Goal: Transaction & Acquisition: Download file/media

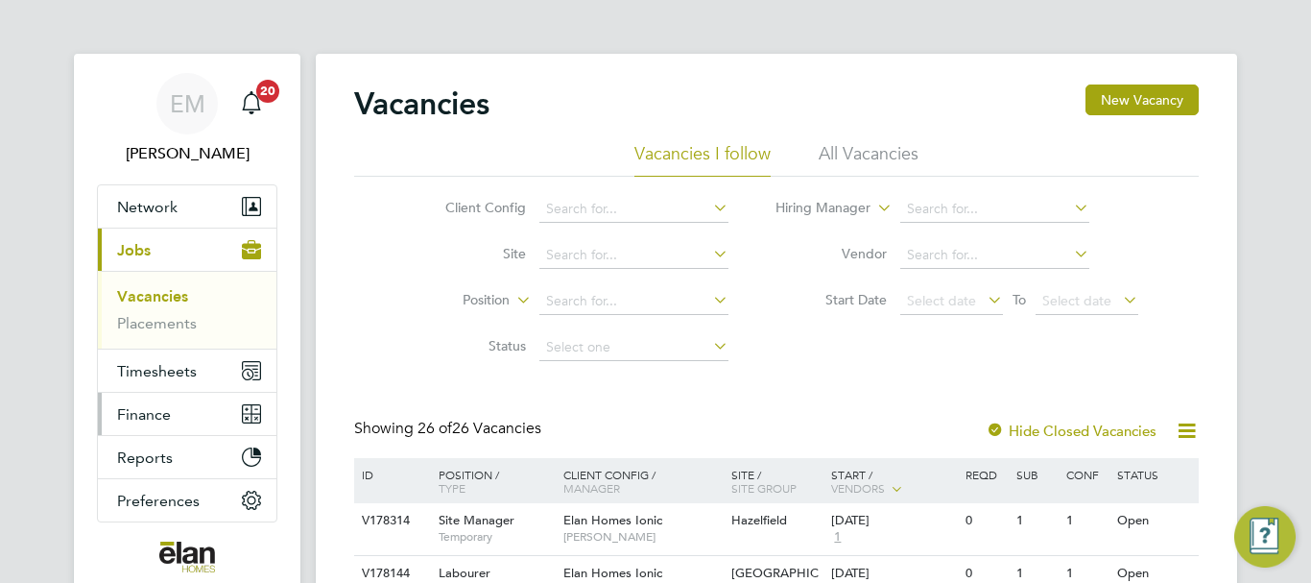
click at [159, 418] on span "Finance" at bounding box center [144, 414] width 54 height 18
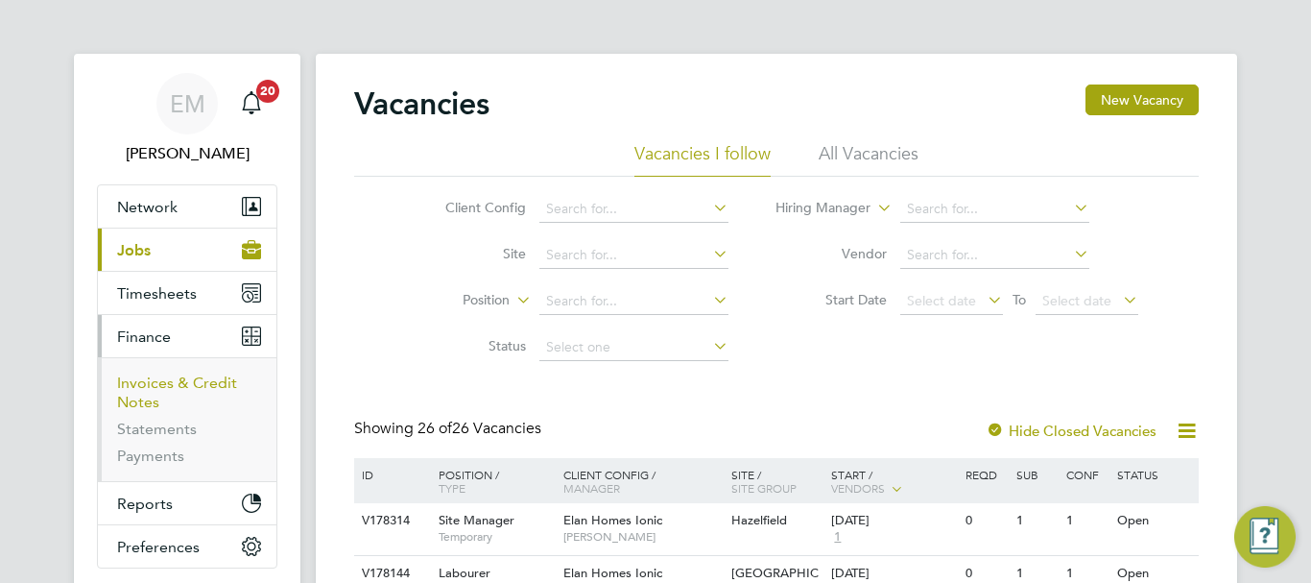
click at [179, 375] on link "Invoices & Credit Notes" at bounding box center [177, 391] width 120 height 37
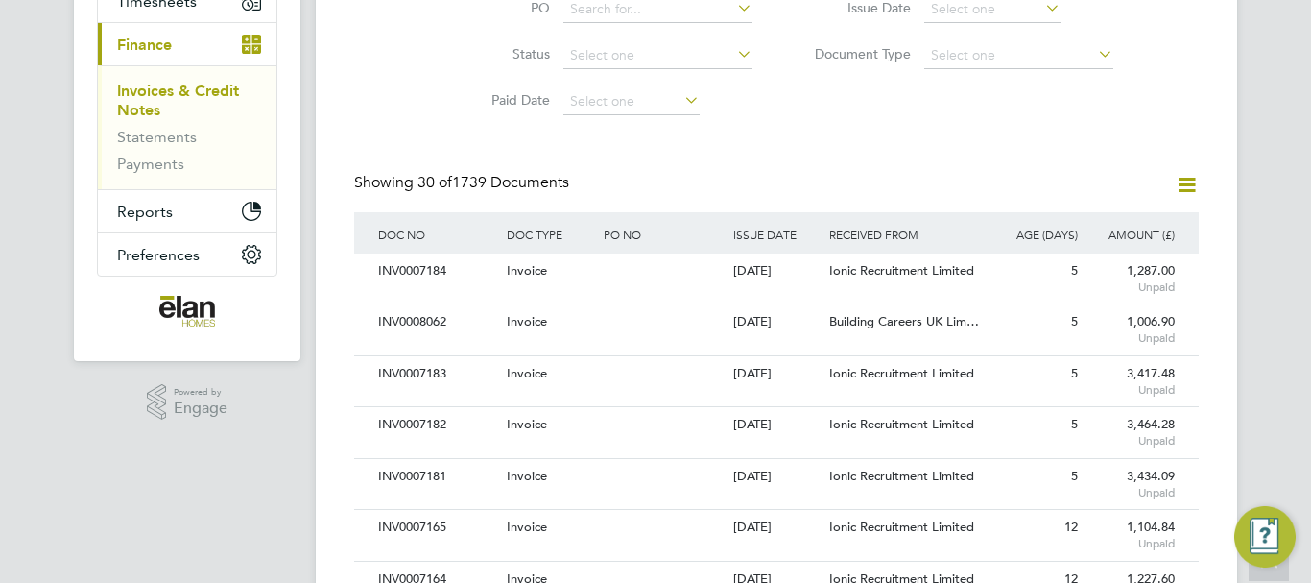
click at [1041, 15] on icon at bounding box center [1041, 7] width 0 height 27
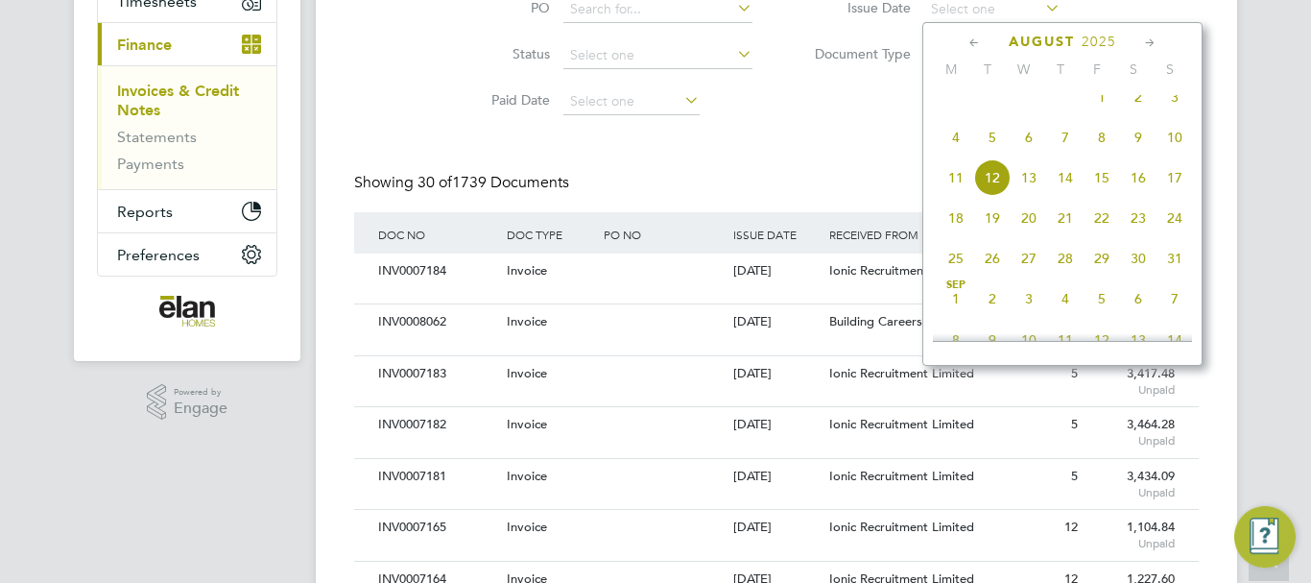
click at [975, 41] on icon at bounding box center [975, 43] width 18 height 21
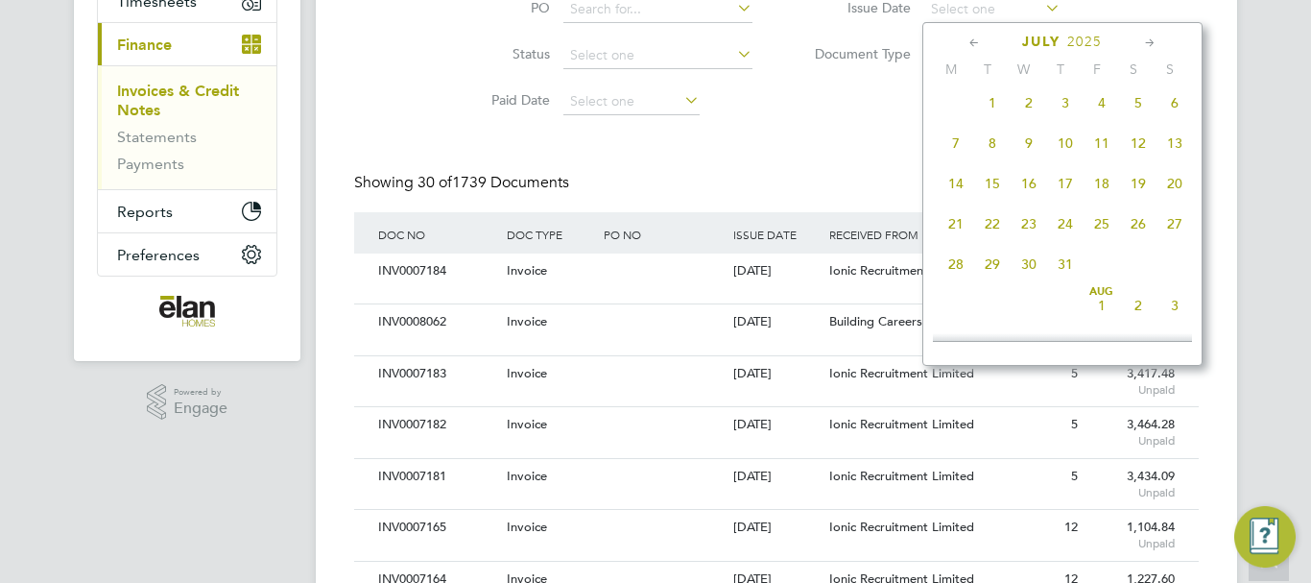
click at [1068, 268] on span "31" at bounding box center [1065, 264] width 36 height 36
type input "[DATE]"
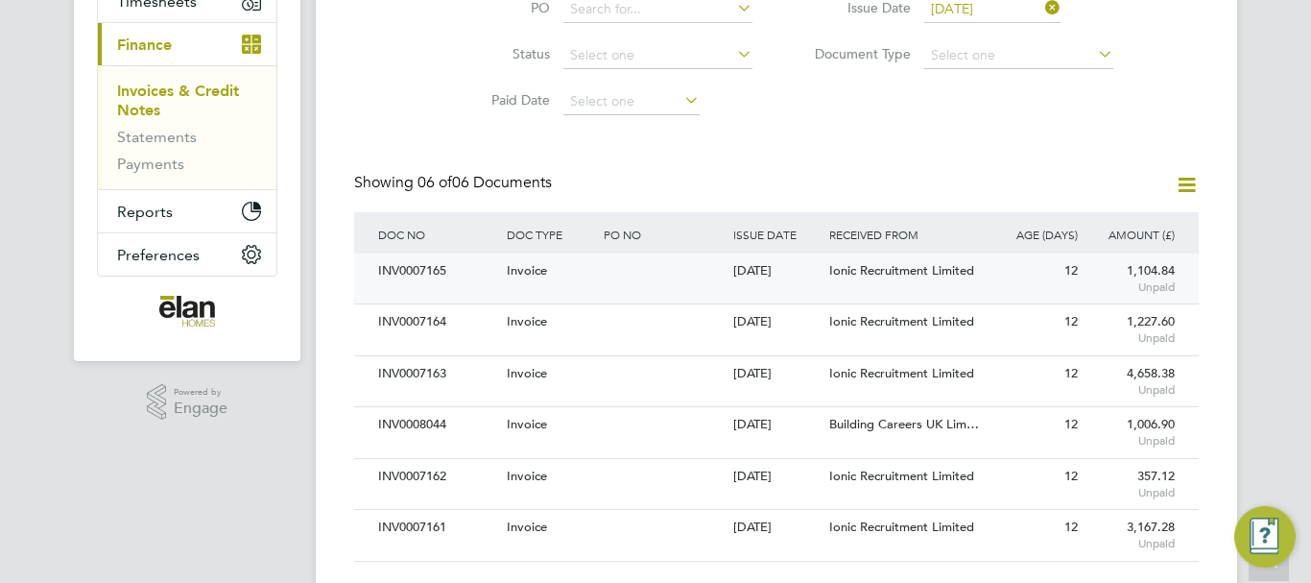
click at [949, 278] on div "Ionic Recruitment Limited" at bounding box center [904, 271] width 161 height 36
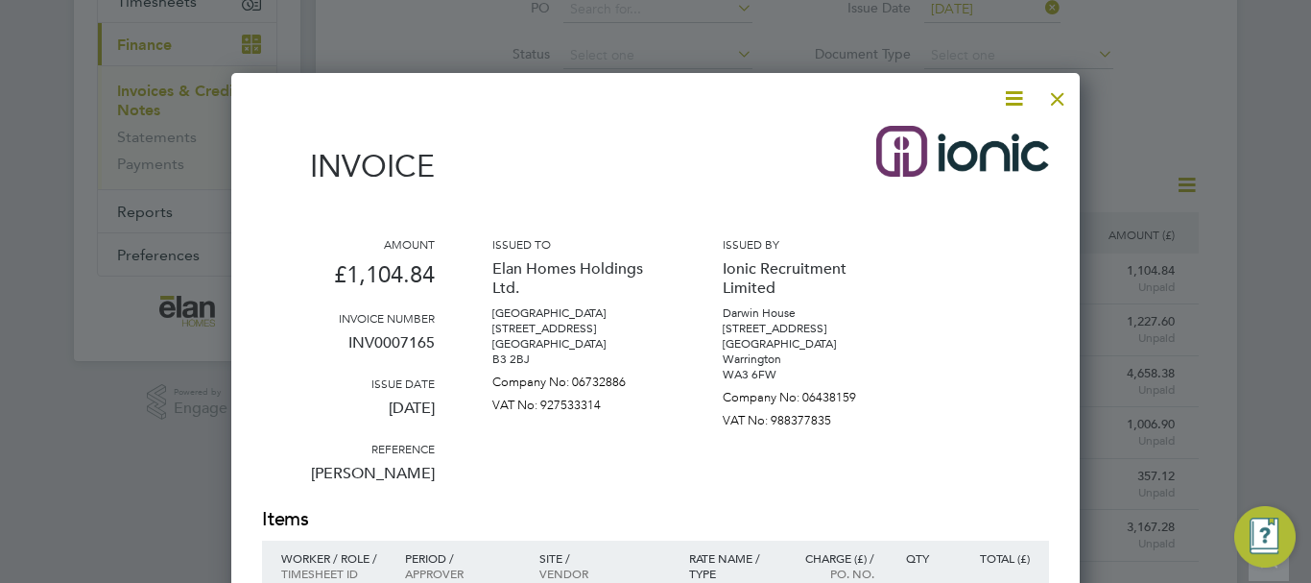
click at [1014, 100] on icon at bounding box center [1014, 98] width 24 height 24
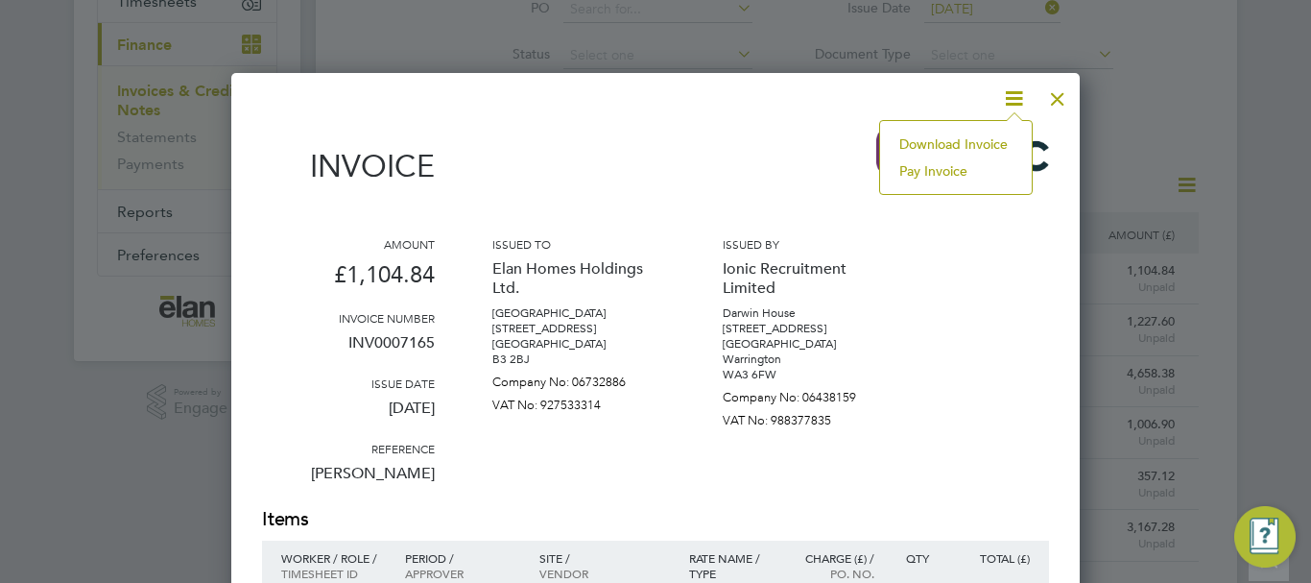
click at [974, 140] on li "Download Invoice" at bounding box center [956, 144] width 132 height 27
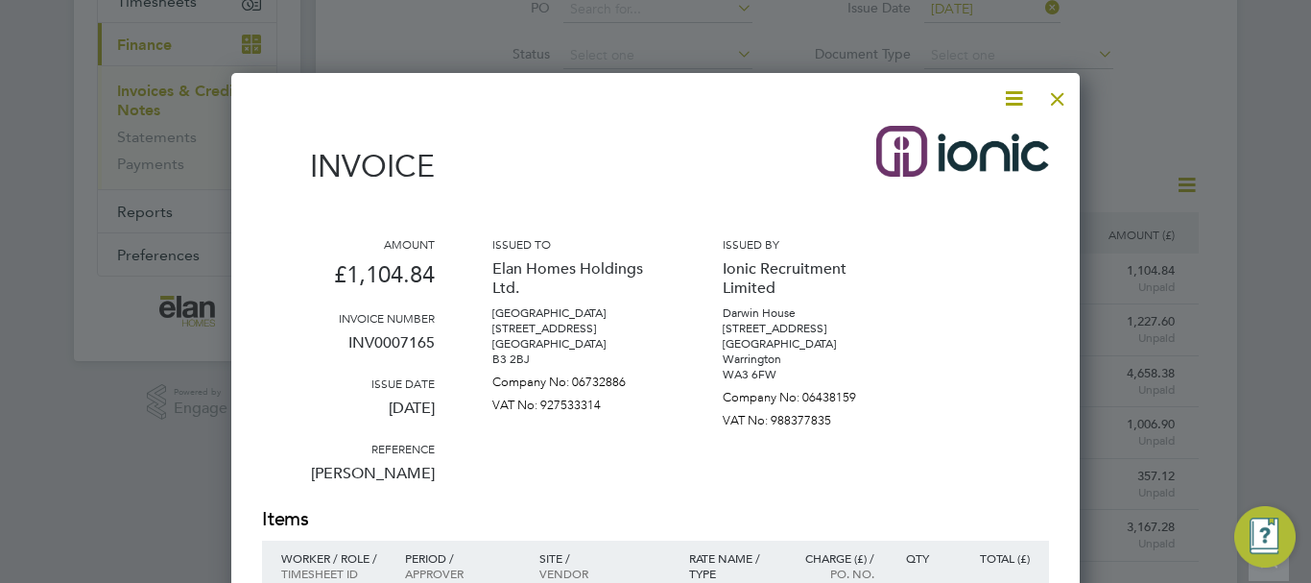
click at [1059, 96] on div at bounding box center [1057, 94] width 35 height 35
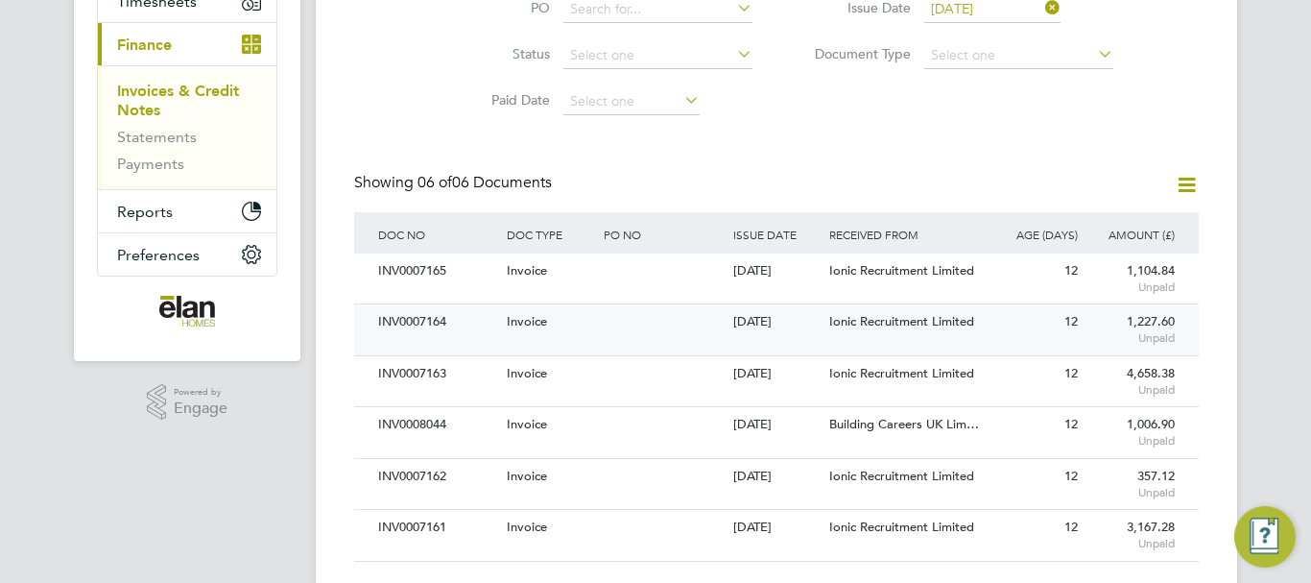
click at [903, 327] on span "Ionic Recruitment Limited" at bounding box center [901, 321] width 145 height 16
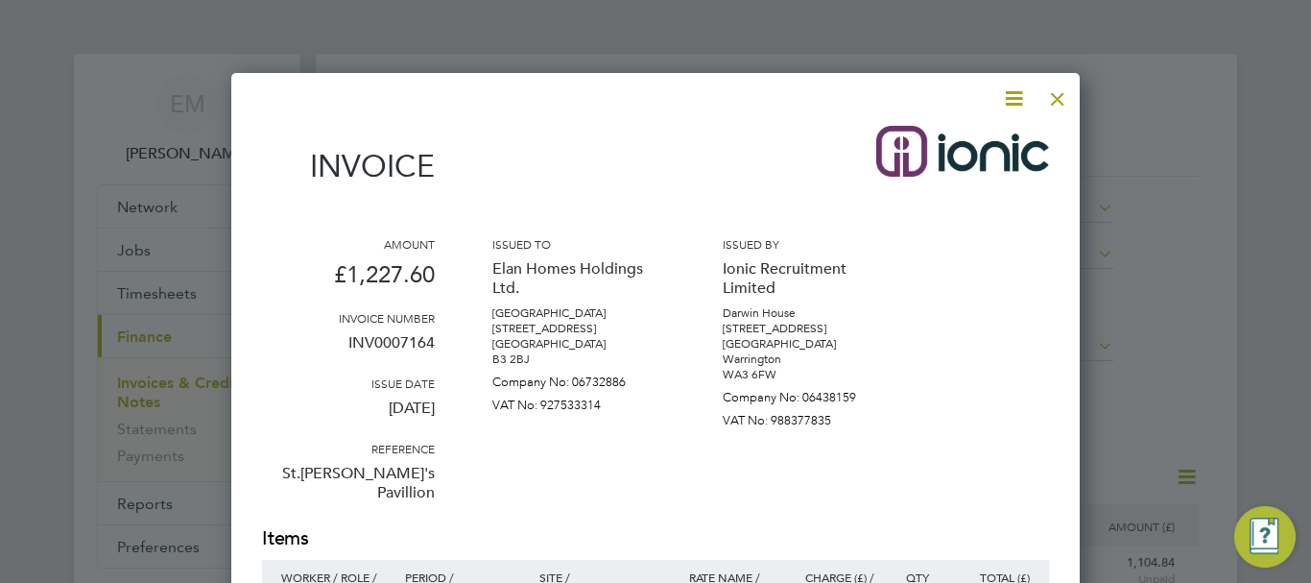
click at [1014, 100] on icon at bounding box center [1014, 98] width 24 height 24
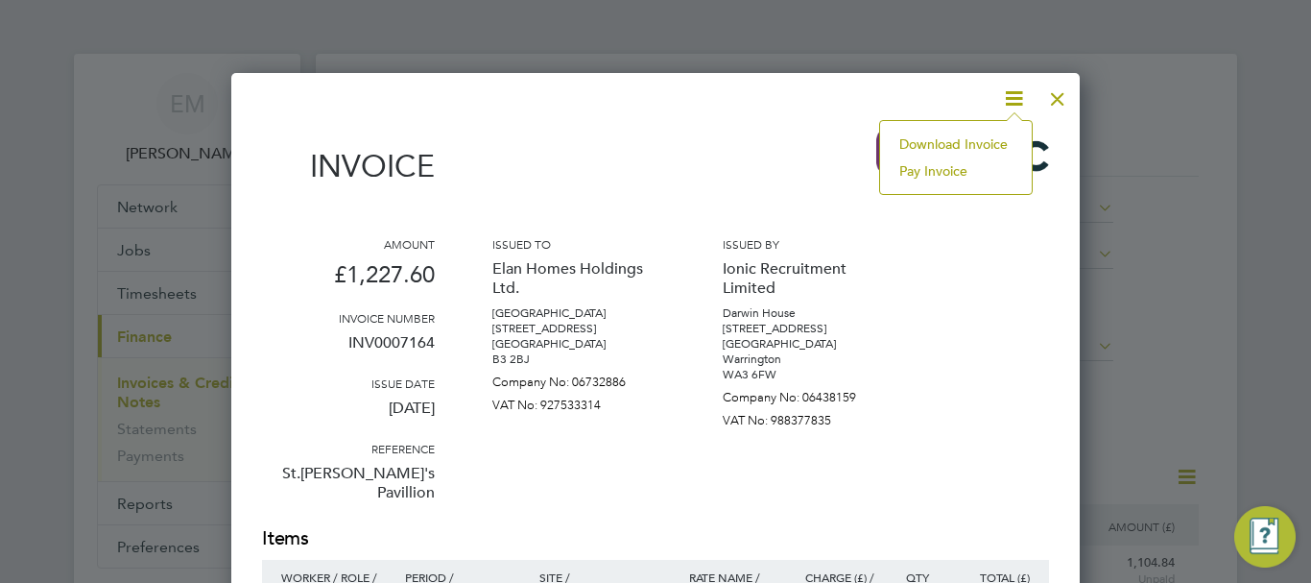
click at [973, 140] on li "Download Invoice" at bounding box center [956, 144] width 132 height 27
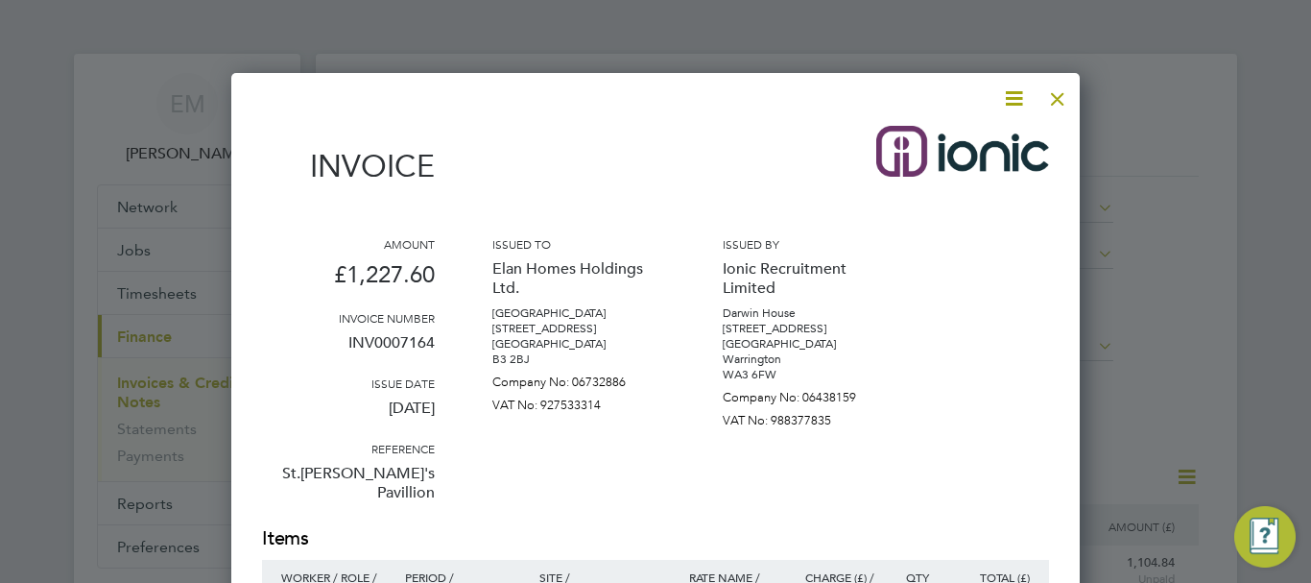
click at [1059, 101] on div at bounding box center [1057, 94] width 35 height 35
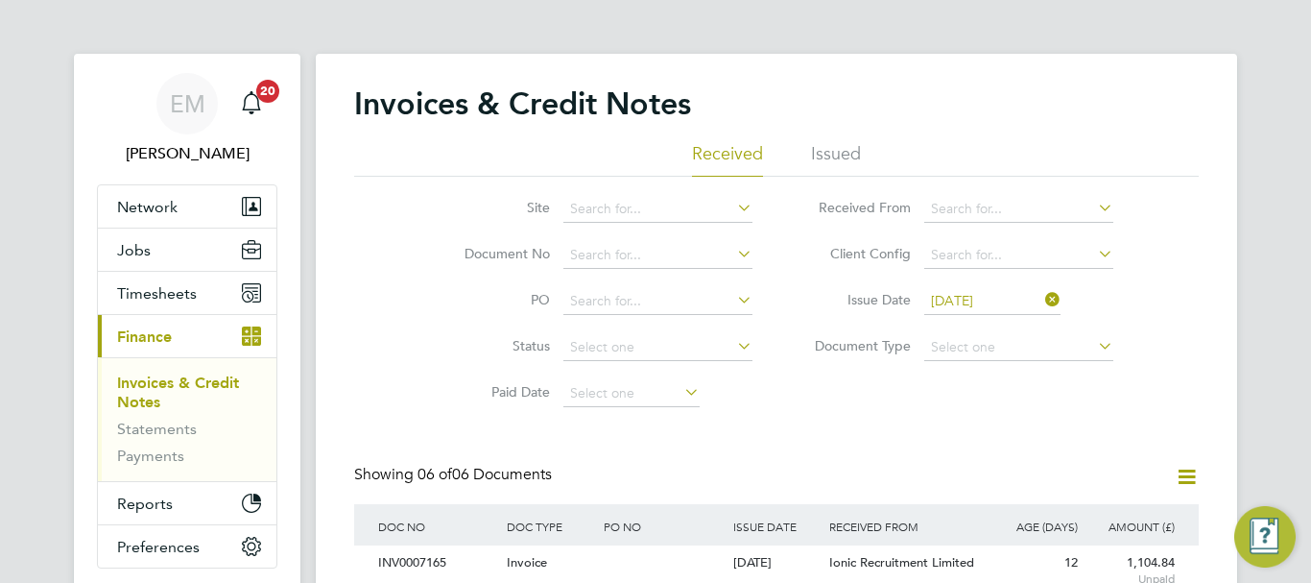
click at [1226, 127] on div "Invoices & Credit Notes Received Issued Site Document No PO Status Paid Date Is…" at bounding box center [776, 473] width 921 height 838
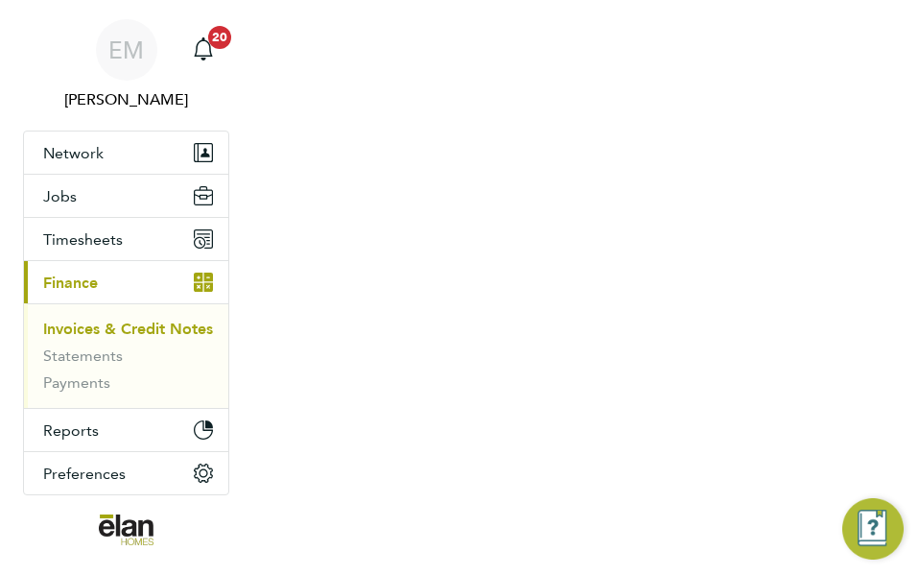
click at [810, 196] on nav "EM [PERSON_NAME] Notifications 20 Applications: Network Businesses Sites Worker…" at bounding box center [459, 290] width 919 height 580
drag, startPoint x: 915, startPoint y: 137, endPoint x: 904, endPoint y: 280, distance: 143.4
click at [904, 280] on nav "EM [PERSON_NAME] Notifications 20 Applications: Network Businesses Sites Worker…" at bounding box center [459, 290] width 919 height 580
click at [830, 195] on nav "EM [PERSON_NAME] Notifications 20 Applications: Network Businesses Sites Worker…" at bounding box center [459, 290] width 919 height 580
click at [832, 195] on nav "EM [PERSON_NAME] Notifications 20 Applications: Network Businesses Sites Worker…" at bounding box center [459, 290] width 919 height 580
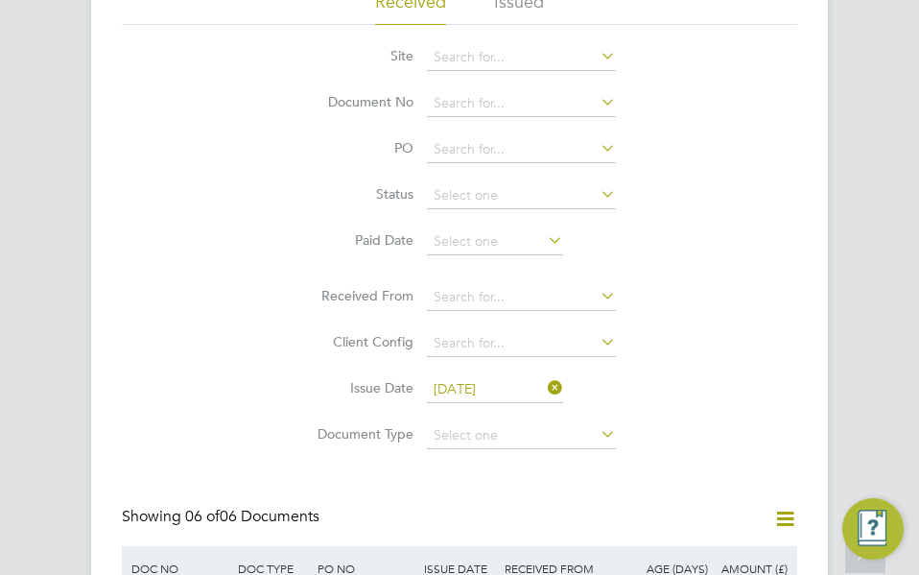
drag, startPoint x: 917, startPoint y: 144, endPoint x: 917, endPoint y: 207, distance: 63.3
click at [917, 207] on div "Invoices & Credit Notes Received Issued Site Document No PO Status Paid Date Is…" at bounding box center [459, 418] width 919 height 1032
click at [728, 288] on div "Site Document No PO Status Paid Date Issued To Received From Client Config Issu…" at bounding box center [460, 242] width 676 height 434
click at [449, 499] on div "Invoices & Credit Notes Received Issued Site Document No PO Status Paid Date Is…" at bounding box center [460, 414] width 676 height 963
click at [795, 166] on div "Site Document No PO Status Paid Date Issued To Received From Client Config Issu…" at bounding box center [460, 242] width 676 height 434
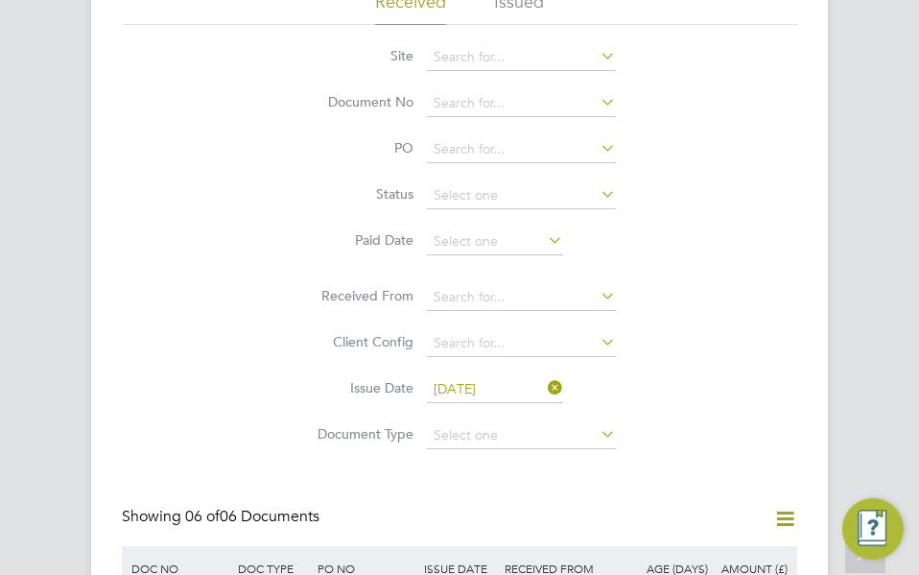
click at [814, 274] on div "Invoices & Credit Notes Received Issued Site Document No PO Status Paid Date Is…" at bounding box center [459, 418] width 737 height 1032
drag, startPoint x: 853, startPoint y: 231, endPoint x: 807, endPoint y: 389, distance: 164.0
click at [807, 389] on div "Invoices & Credit Notes Received Issued Site Document No PO Status Paid Date Is…" at bounding box center [459, 418] width 919 height 1032
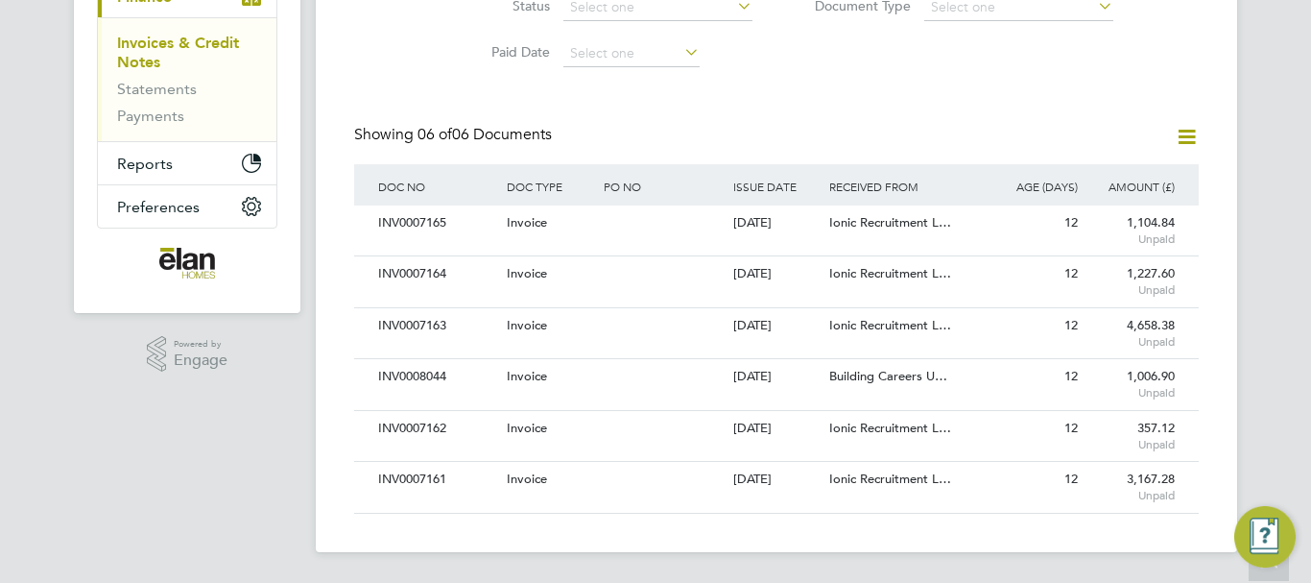
scroll to position [10, 10]
click at [421, 324] on div "INV0007163" at bounding box center [437, 326] width 129 height 36
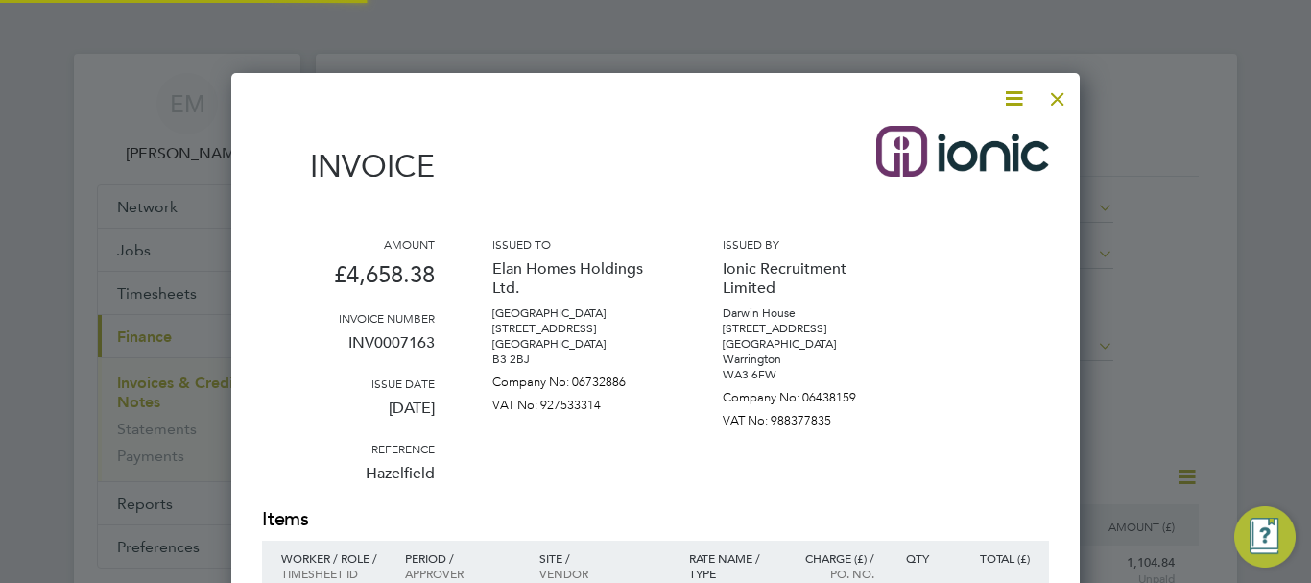
scroll to position [1264, 849]
click at [1020, 96] on icon at bounding box center [1014, 98] width 24 height 24
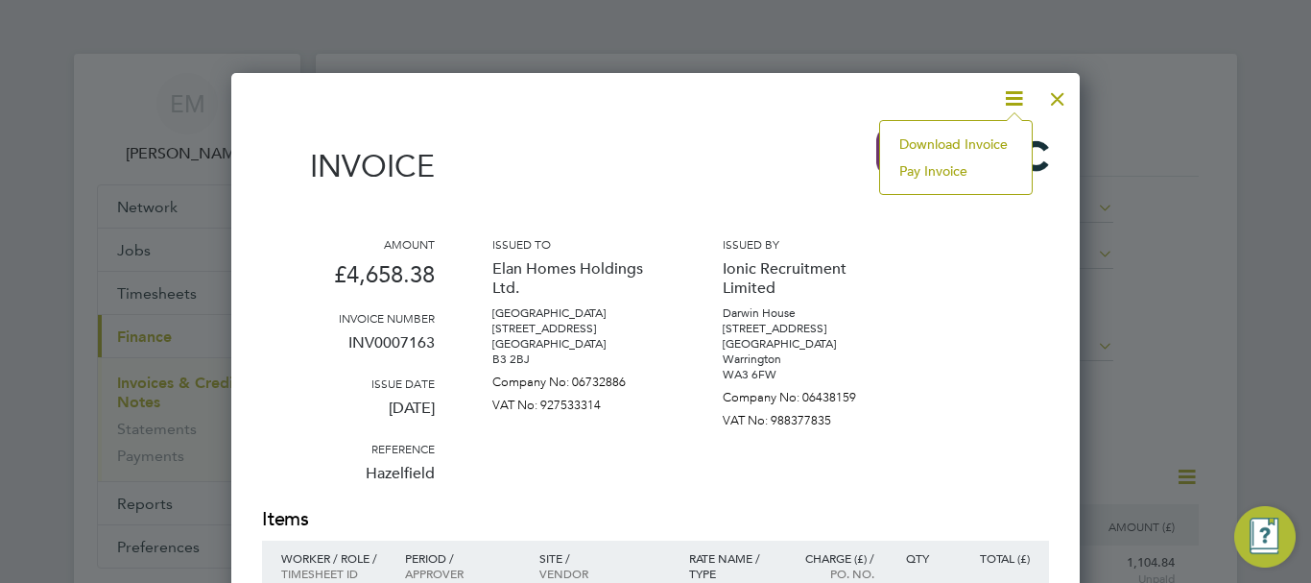
click at [982, 140] on li "Download Invoice" at bounding box center [956, 144] width 132 height 27
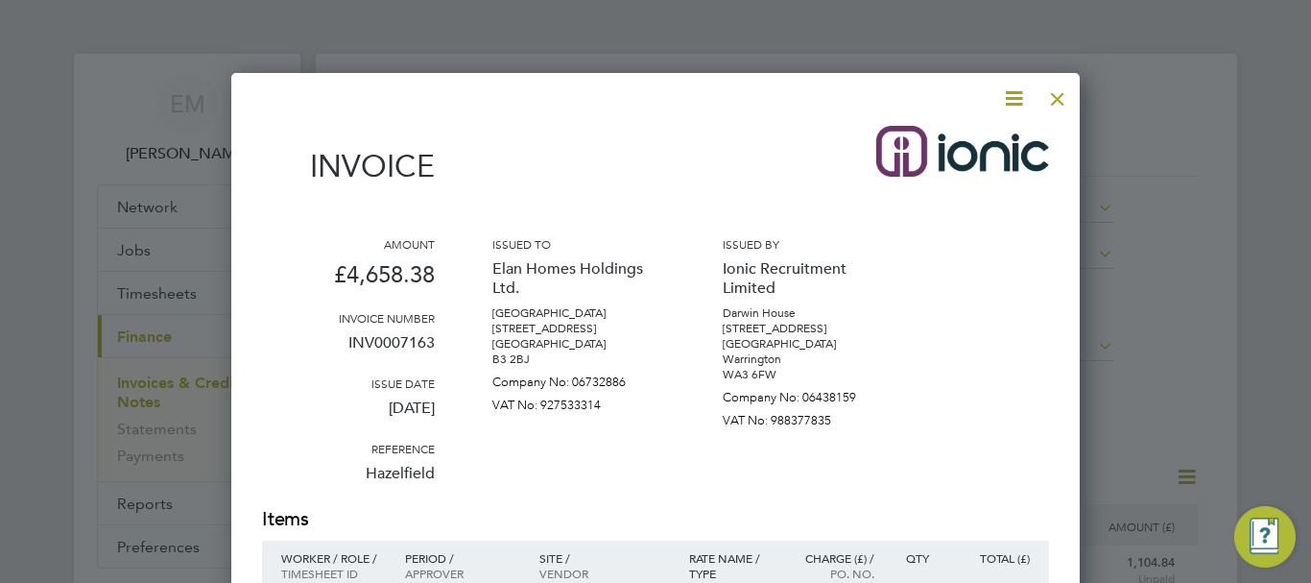
click at [1054, 100] on div at bounding box center [1057, 94] width 35 height 35
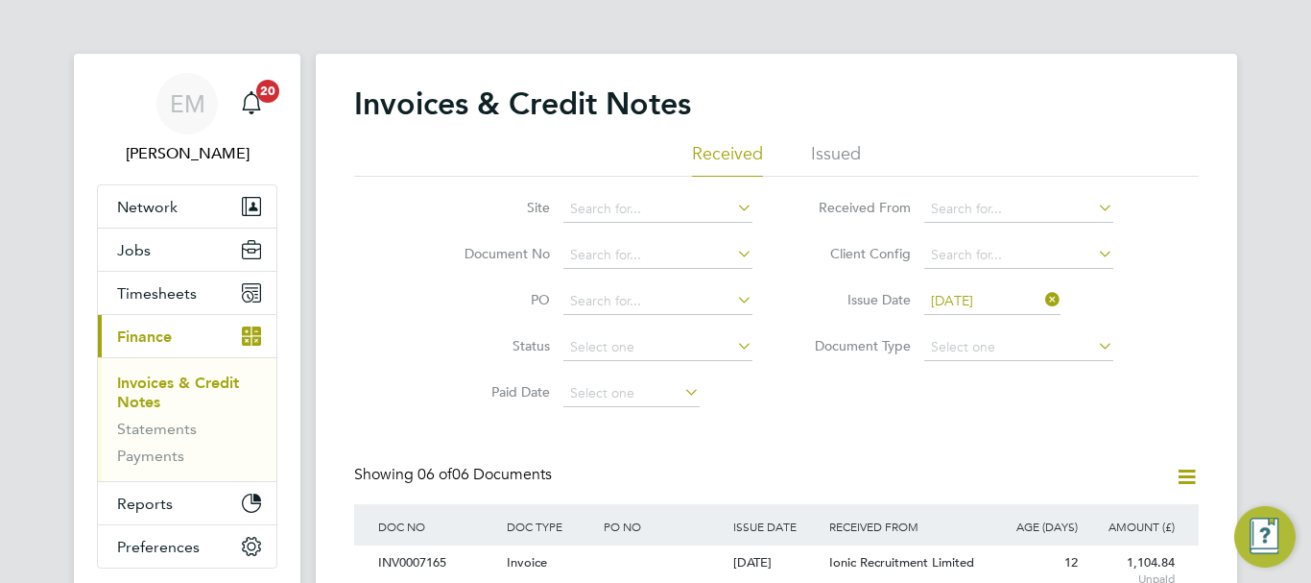
click at [790, 446] on div "Invoices & Credit Notes Received Issued Site Document No PO Status Paid Date Is…" at bounding box center [776, 468] width 845 height 769
click at [854, 399] on div "Site Document No PO Status Paid Date Issued To Received From Client Config Issu…" at bounding box center [776, 297] width 845 height 240
click at [1229, 274] on div "Invoices & Credit Notes Received Issued Site Document No PO Status Paid Date Is…" at bounding box center [776, 473] width 921 height 838
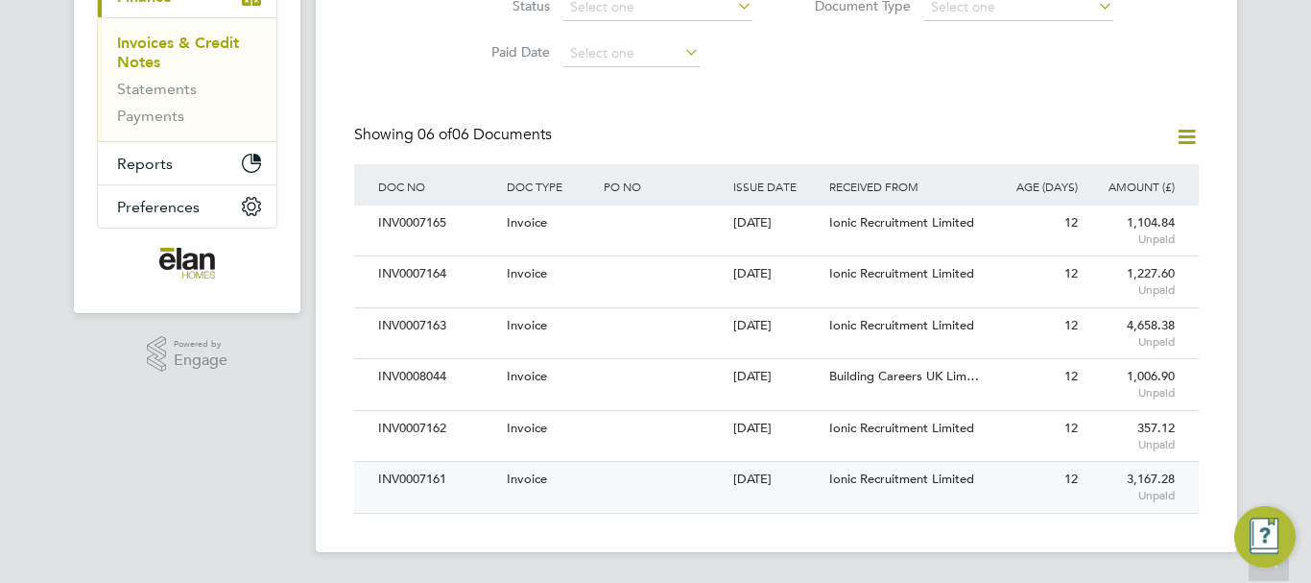
click at [880, 486] on span "Ionic Recruitment Limited" at bounding box center [901, 478] width 145 height 16
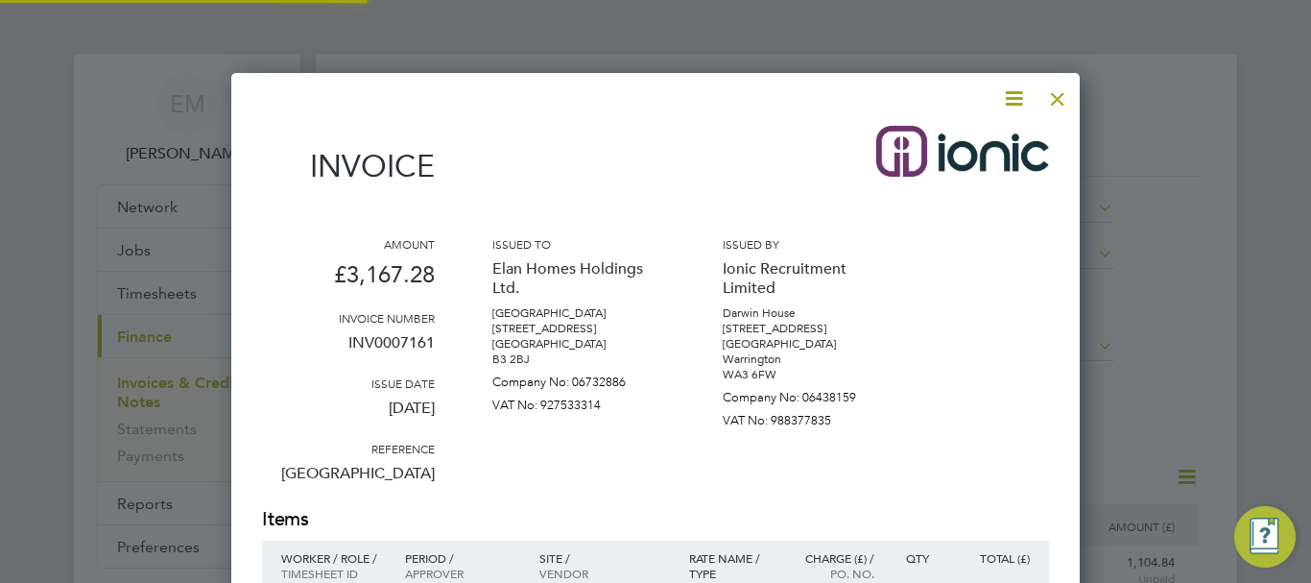
scroll to position [1132, 849]
click at [1014, 99] on icon at bounding box center [1014, 98] width 24 height 24
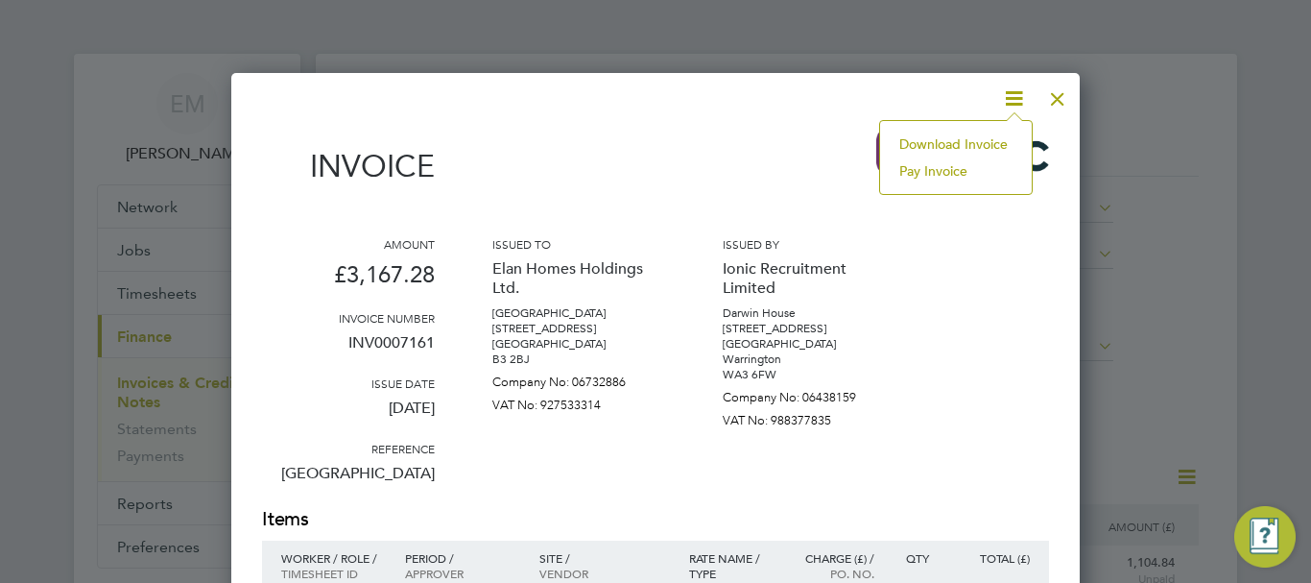
click at [976, 135] on li "Download Invoice" at bounding box center [956, 144] width 132 height 27
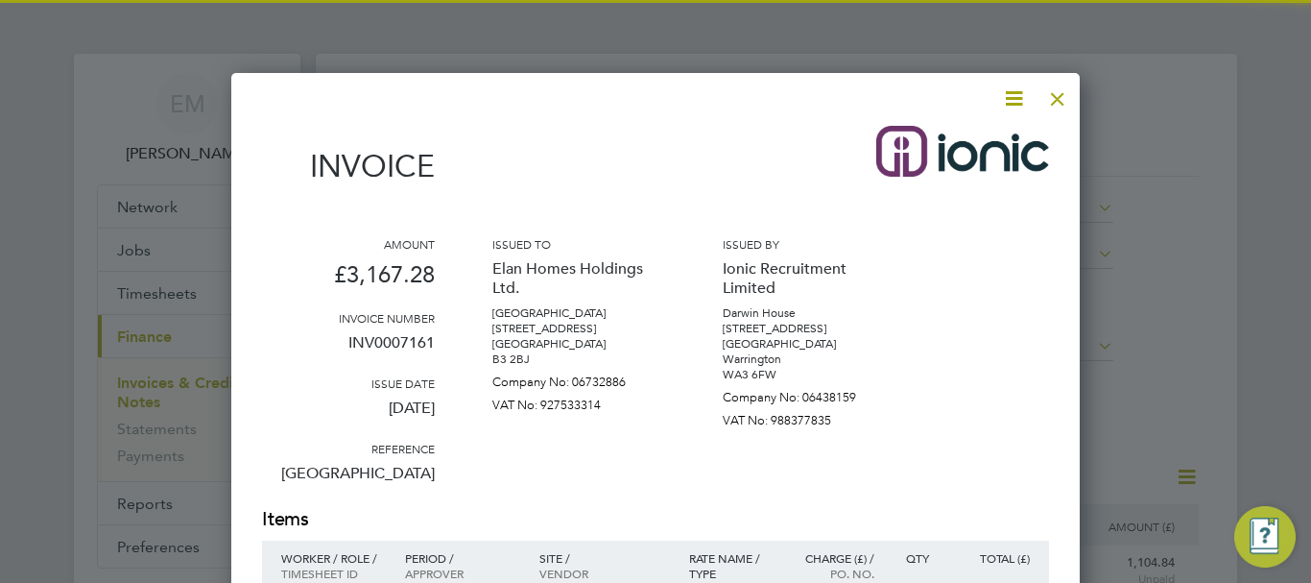
click at [1055, 97] on div at bounding box center [1057, 94] width 35 height 35
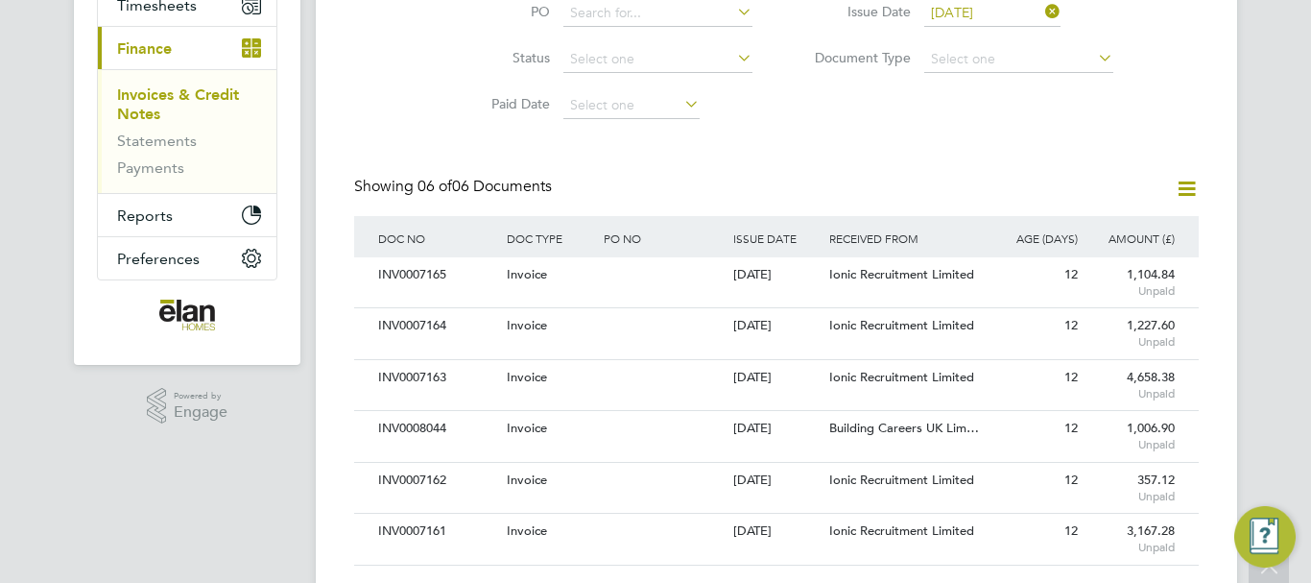
scroll to position [340, 0]
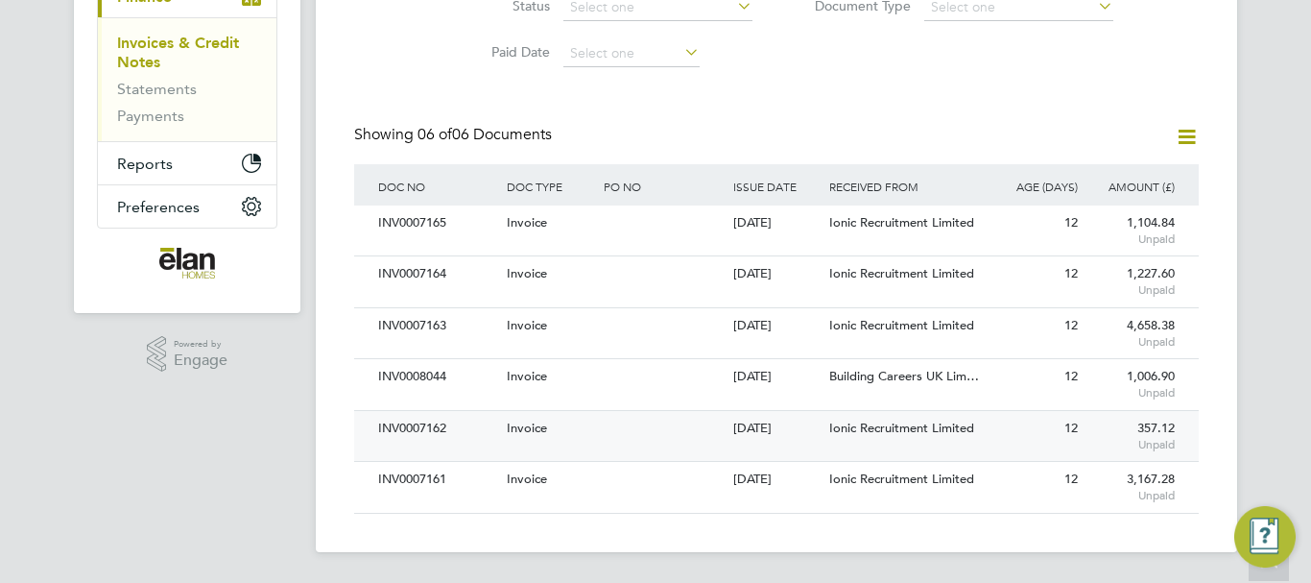
click at [765, 422] on div "[DATE]" at bounding box center [776, 429] width 97 height 36
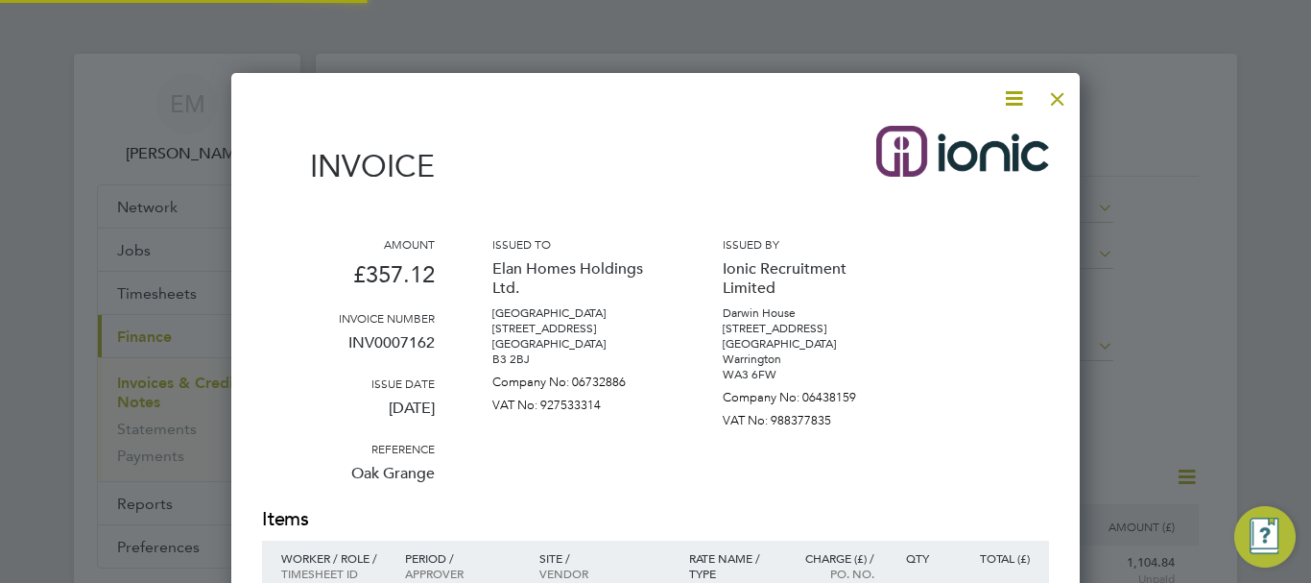
scroll to position [999, 849]
click at [1011, 98] on icon at bounding box center [1014, 98] width 24 height 24
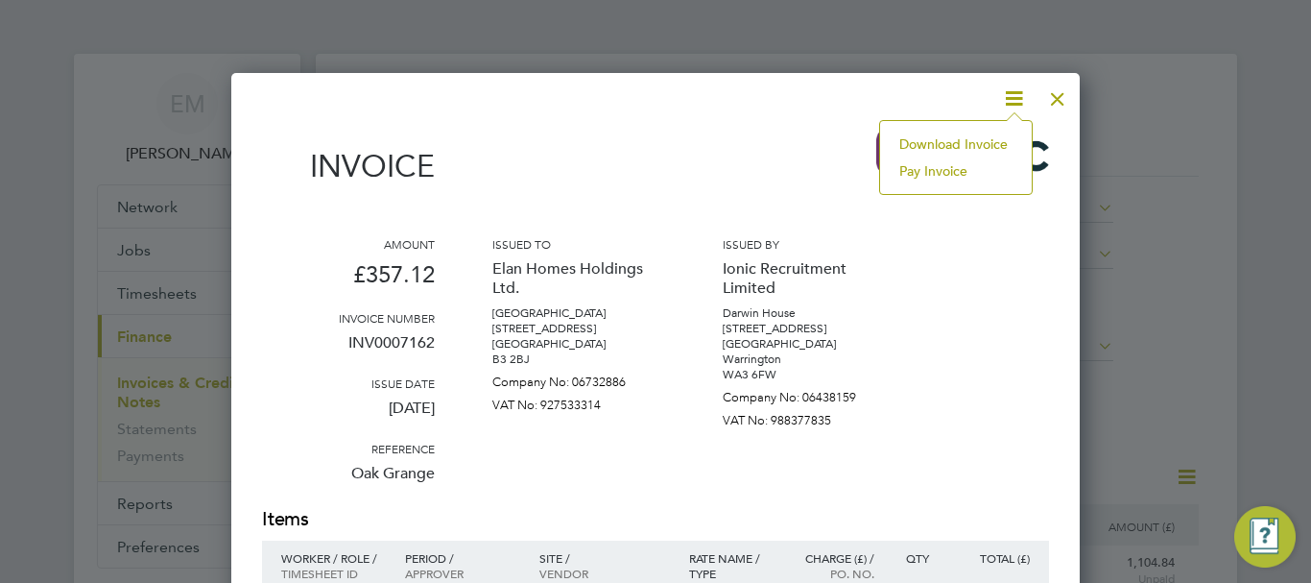
click at [969, 143] on li "Download Invoice" at bounding box center [956, 144] width 132 height 27
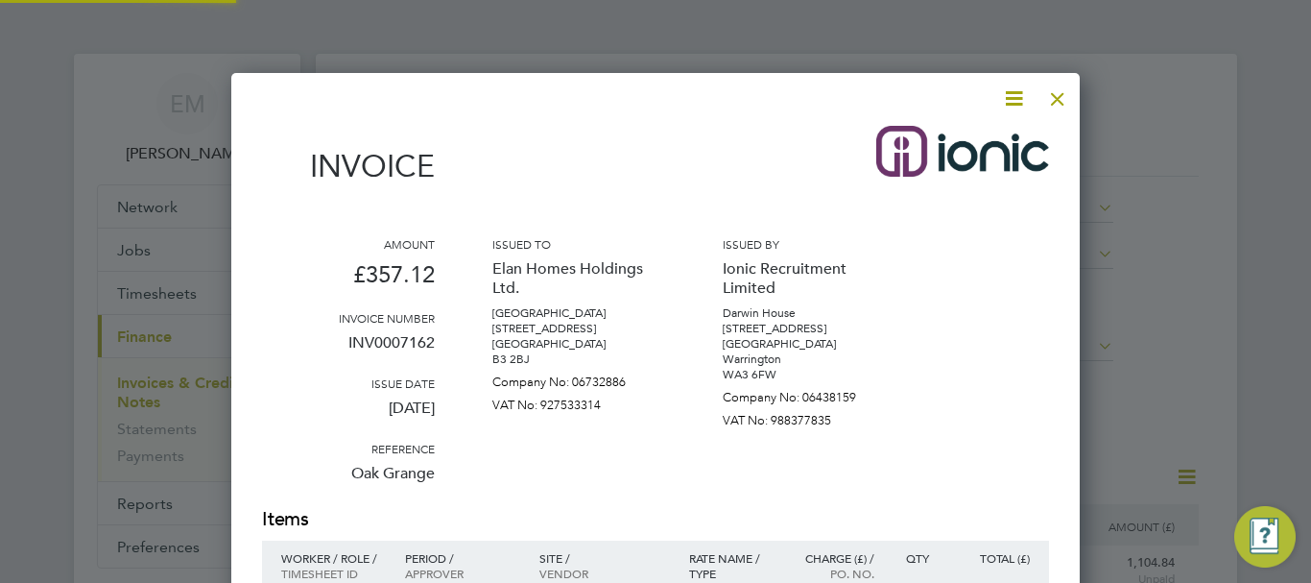
click at [1060, 98] on div at bounding box center [1057, 94] width 35 height 35
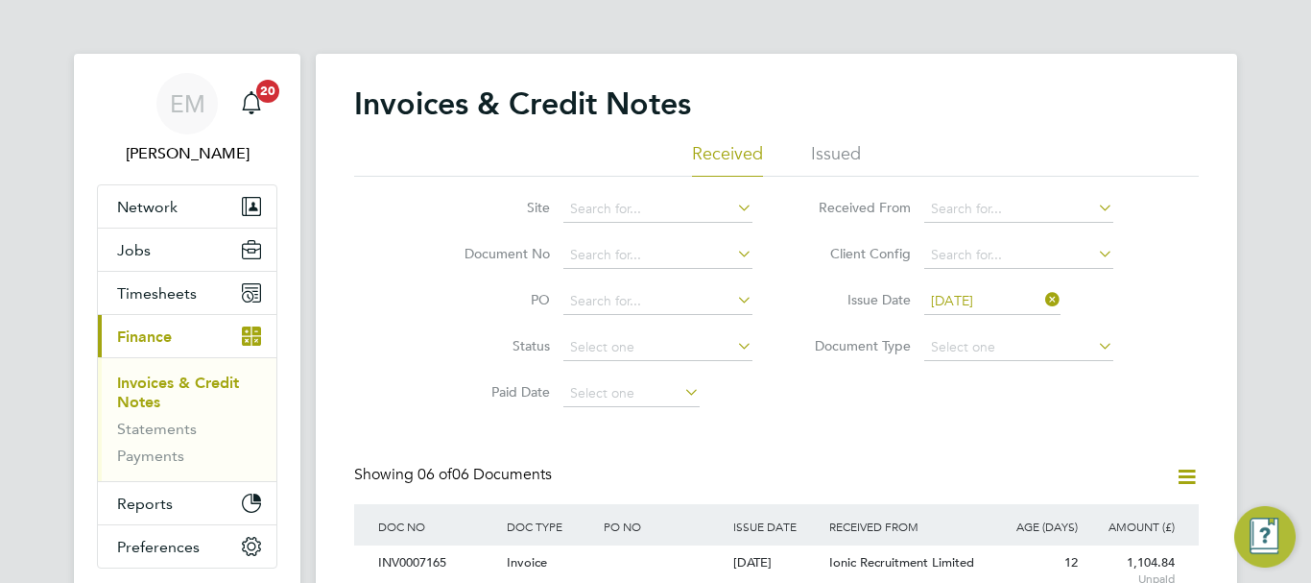
scroll to position [340, 0]
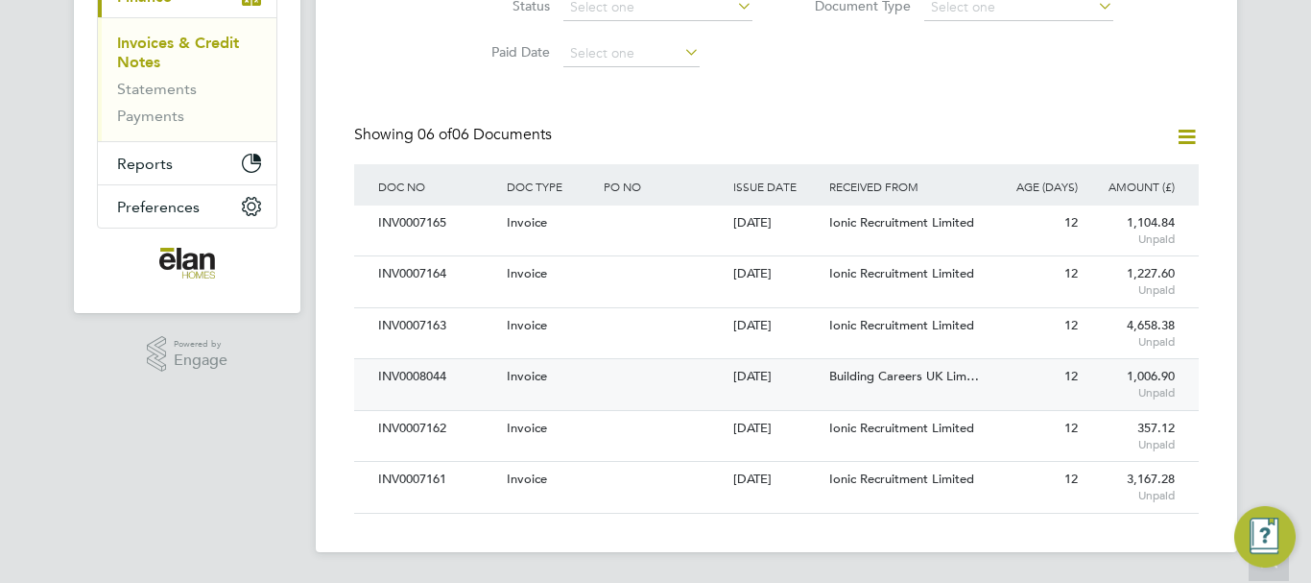
click at [888, 374] on span "Building Careers UK Lim…" at bounding box center [904, 376] width 150 height 16
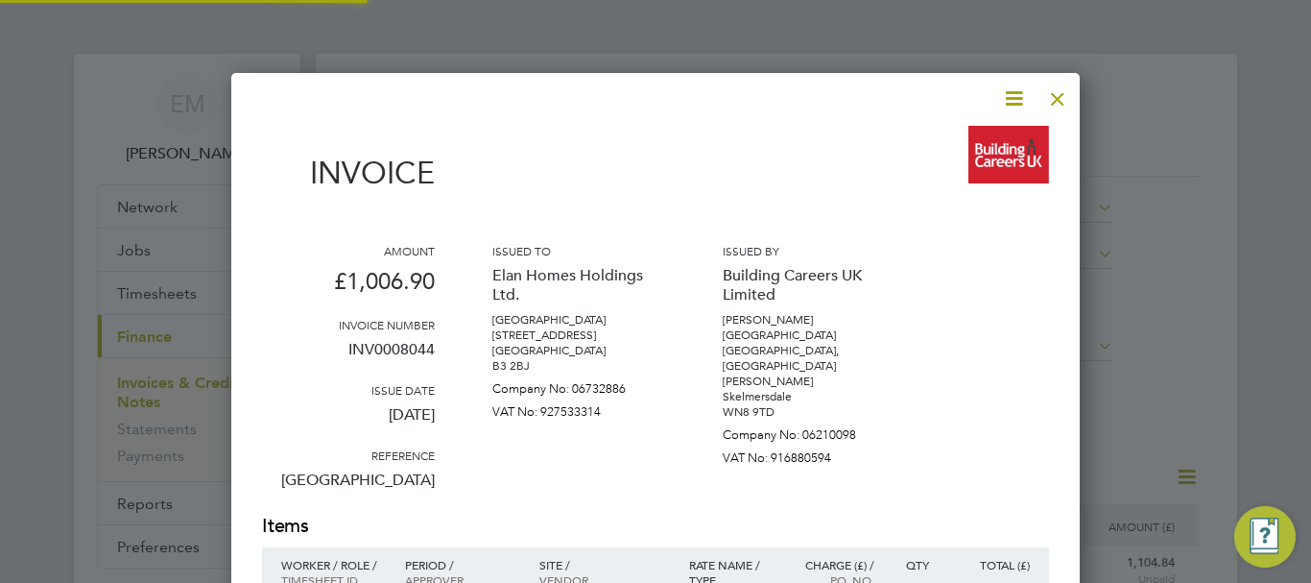
scroll to position [1006, 849]
click at [1014, 95] on icon at bounding box center [1014, 98] width 24 height 24
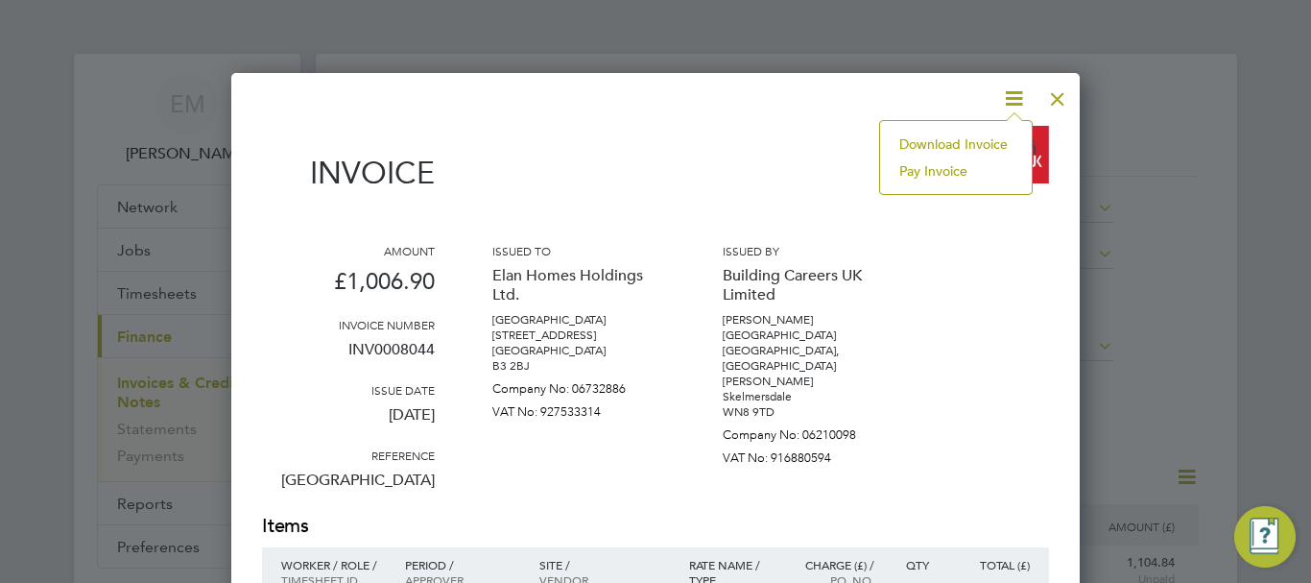
click at [953, 137] on li "Download Invoice" at bounding box center [956, 144] width 132 height 27
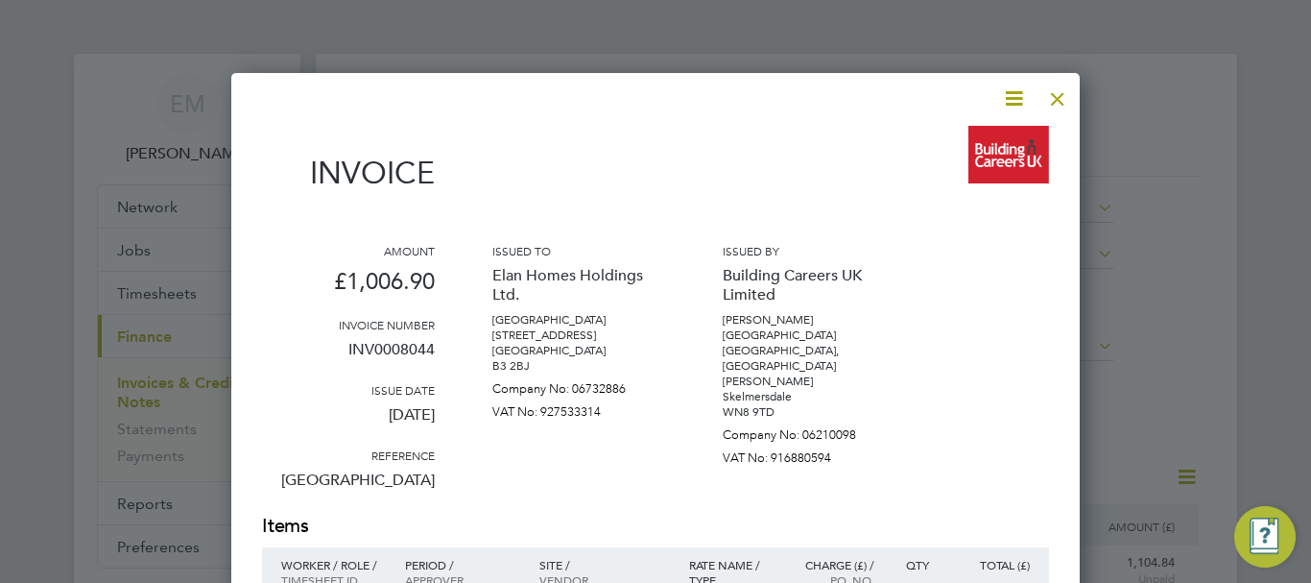
click at [1061, 93] on div at bounding box center [1057, 94] width 35 height 35
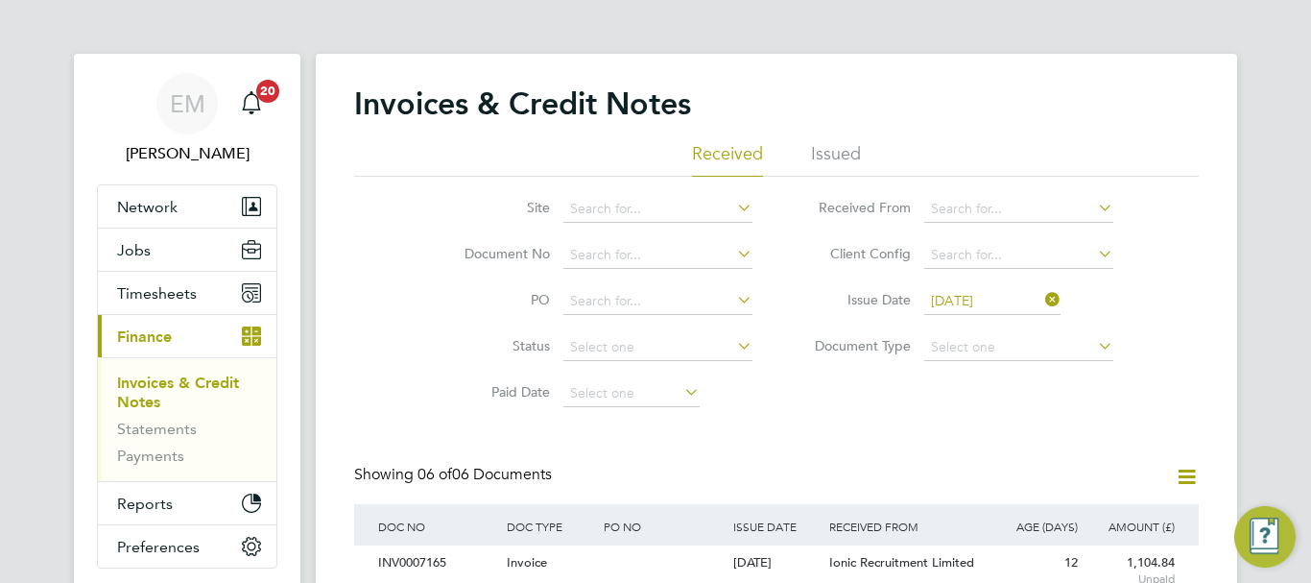
click at [980, 298] on input "[DATE]" at bounding box center [992, 301] width 136 height 27
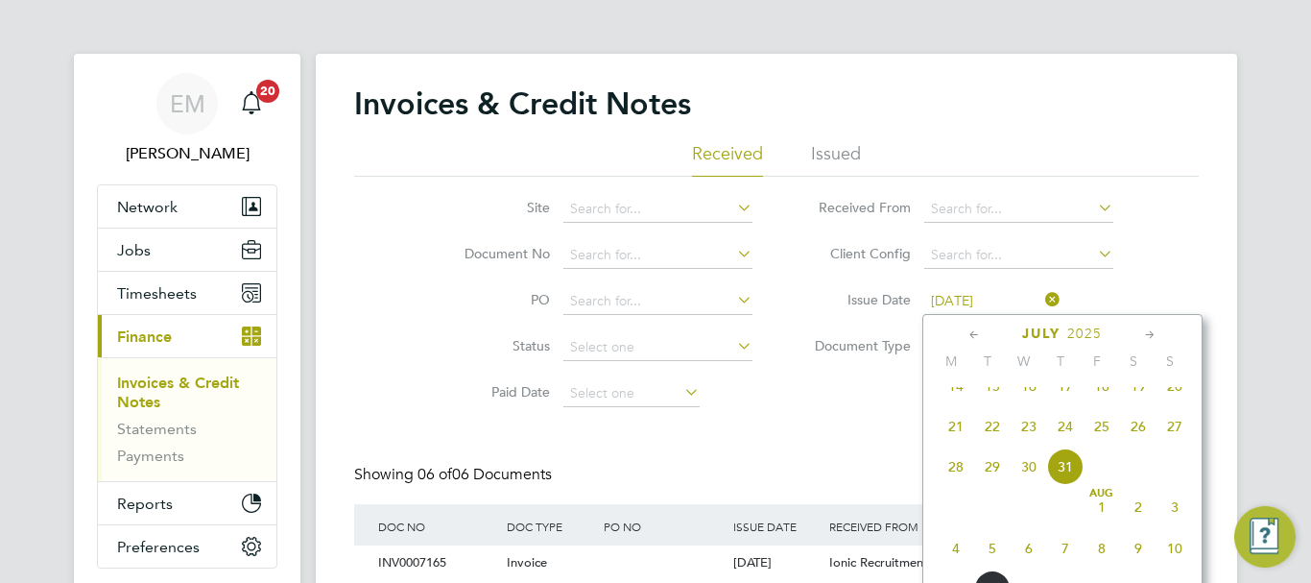
scroll to position [844, 0]
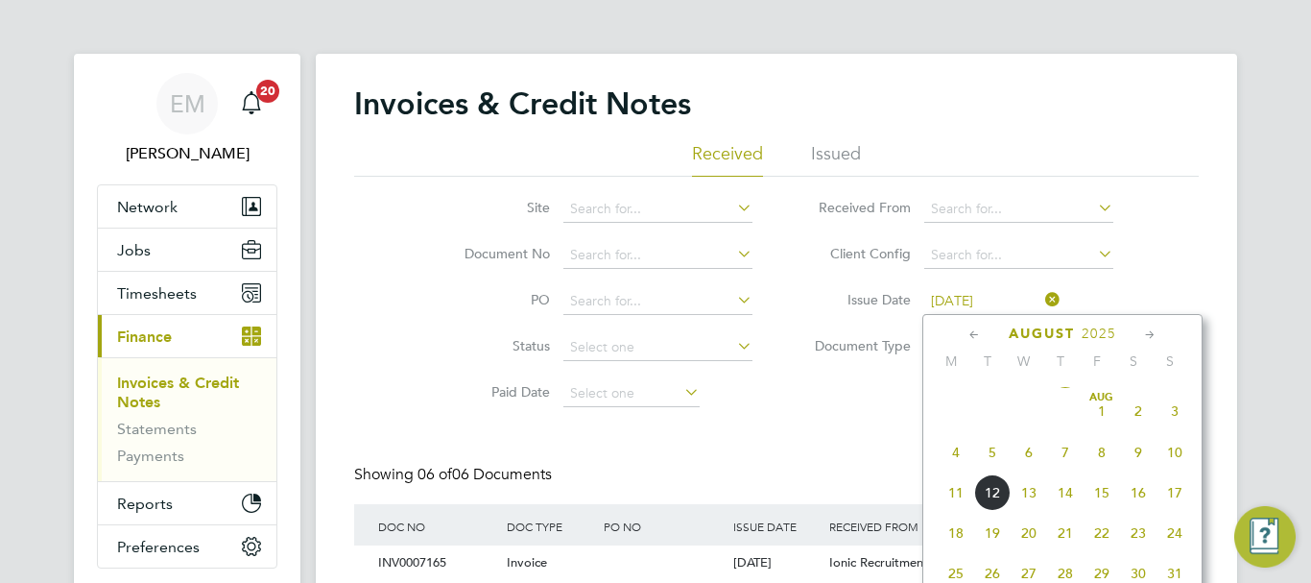
click at [1062, 470] on span "7" at bounding box center [1065, 452] width 36 height 36
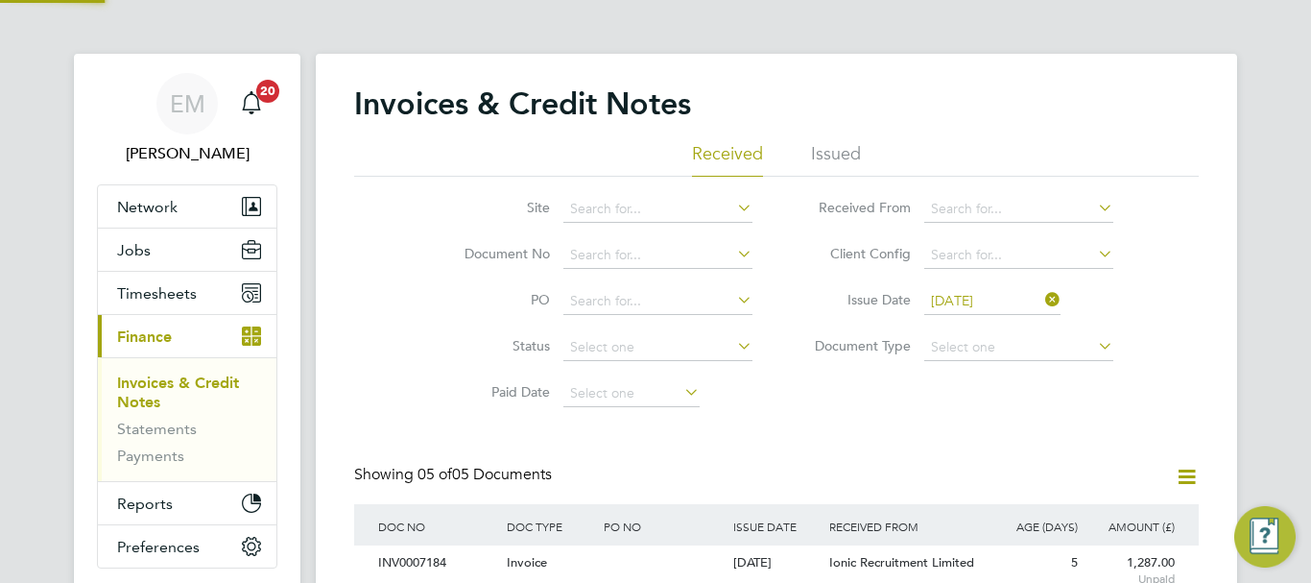
scroll to position [36, 131]
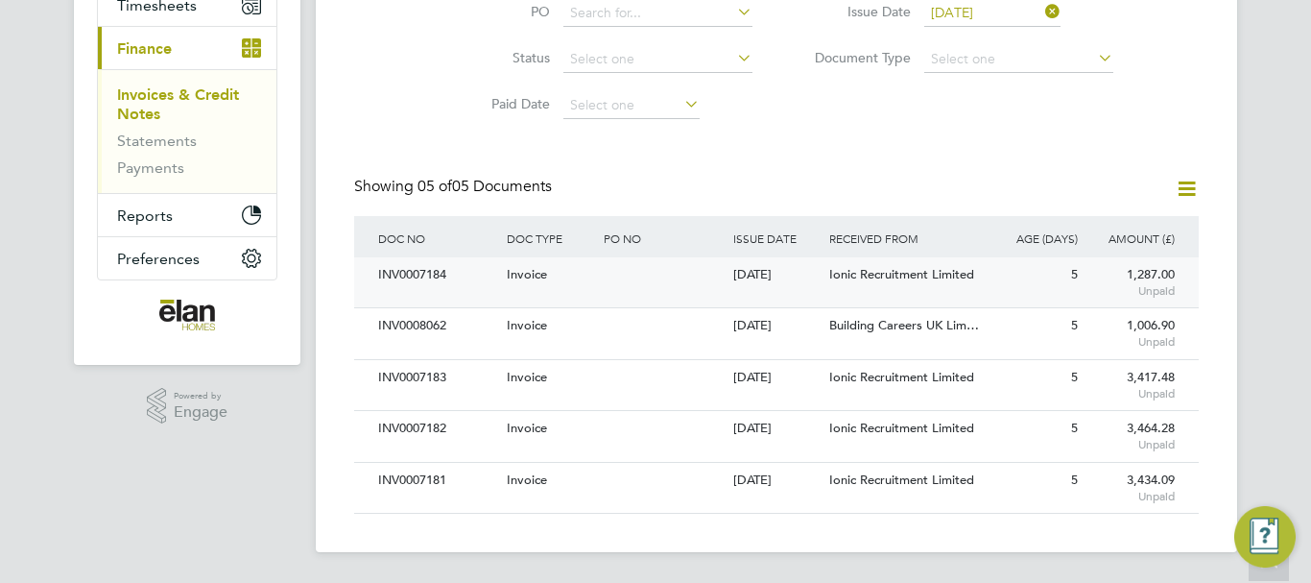
click at [888, 271] on span "Ionic Recruitment Limited" at bounding box center [901, 274] width 145 height 16
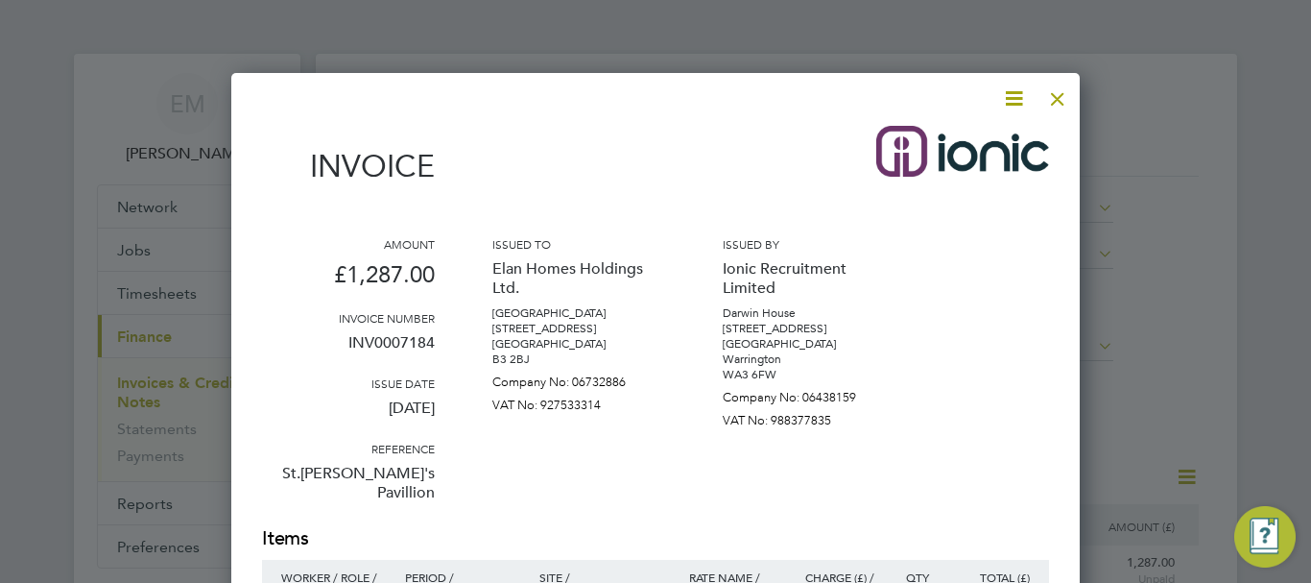
click at [1014, 95] on icon at bounding box center [1014, 98] width 24 height 24
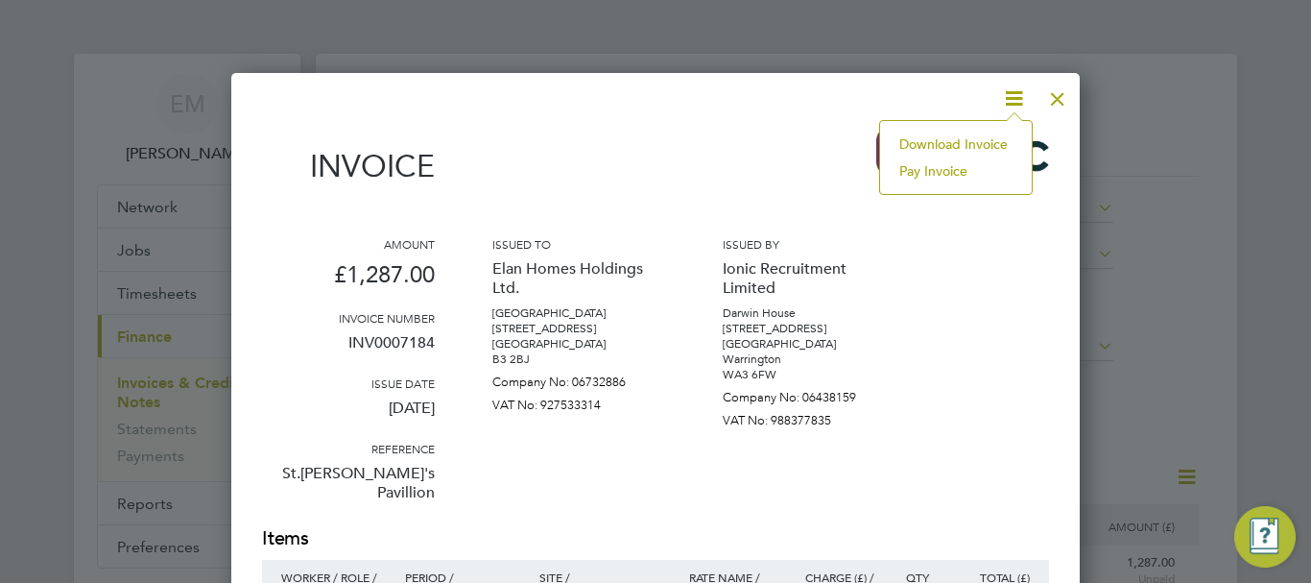
click at [981, 138] on li "Download Invoice" at bounding box center [956, 144] width 132 height 27
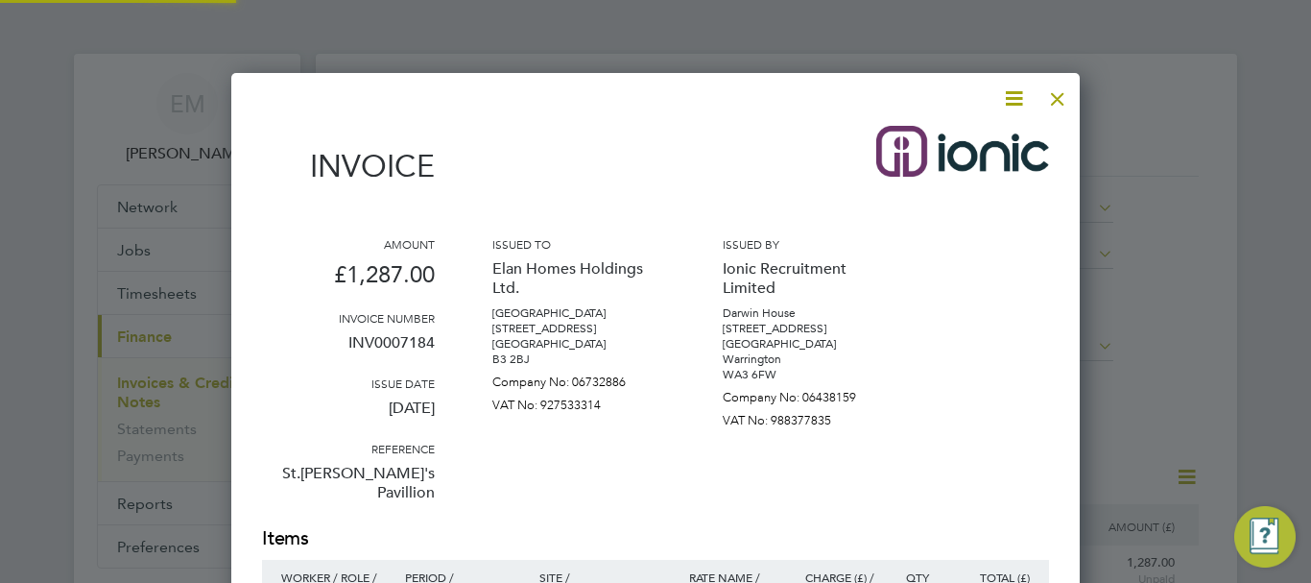
click at [1059, 97] on div at bounding box center [1057, 94] width 35 height 35
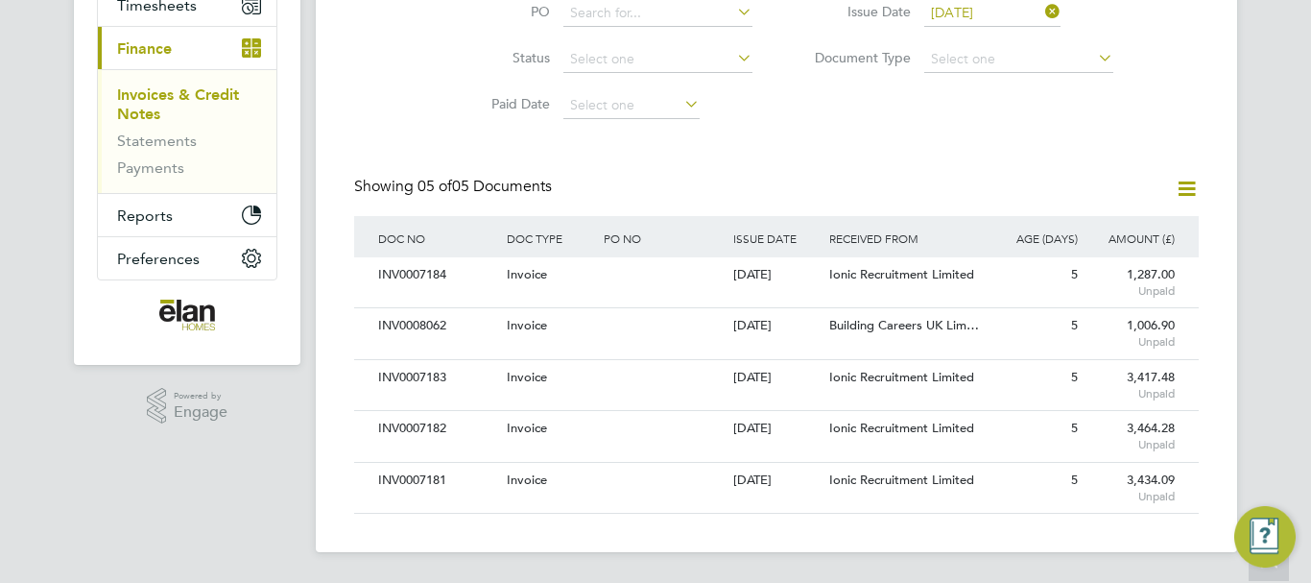
click at [790, 339] on div "[DATE]" at bounding box center [776, 326] width 97 height 36
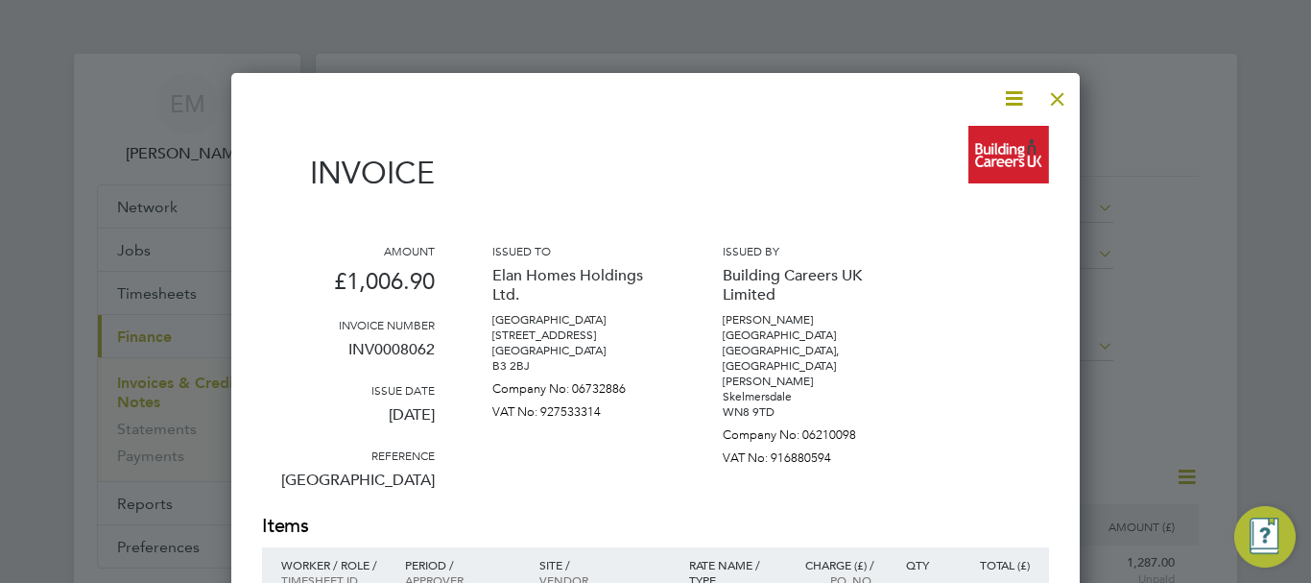
click at [1014, 97] on icon at bounding box center [1014, 98] width 24 height 24
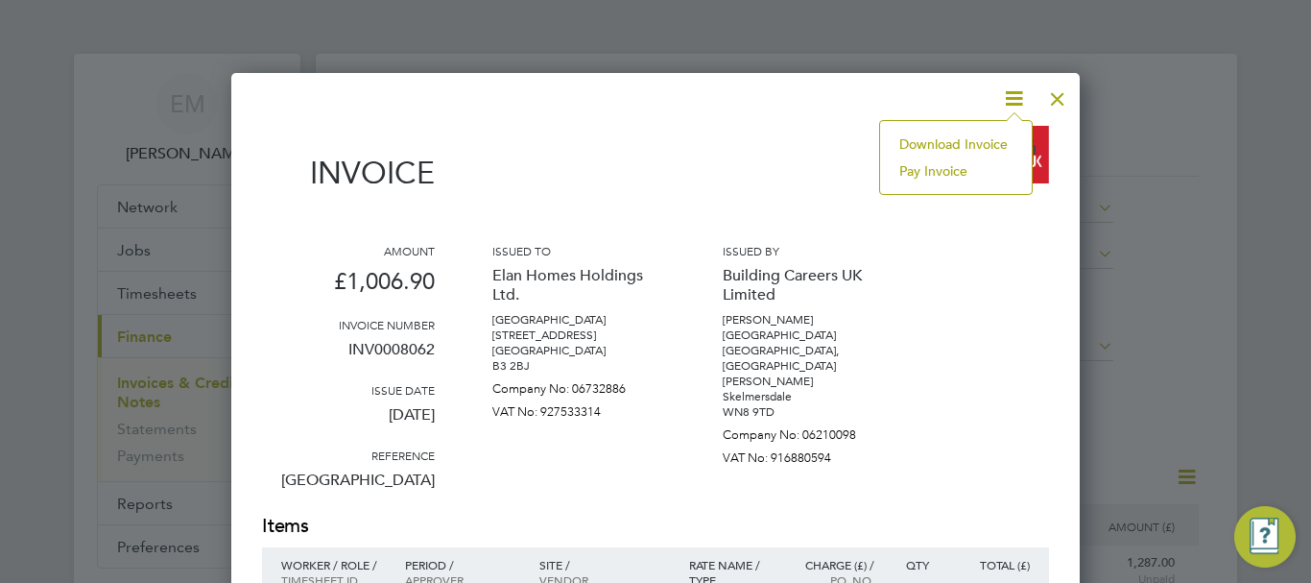
click at [955, 140] on li "Download Invoice" at bounding box center [956, 144] width 132 height 27
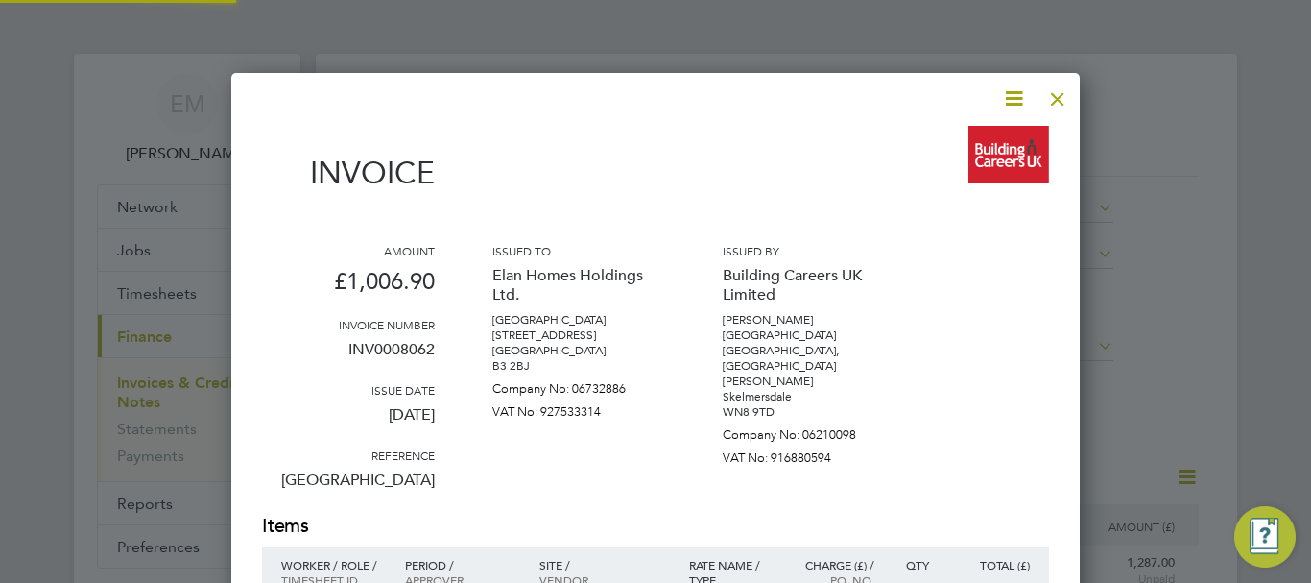
click at [1062, 96] on div at bounding box center [1057, 94] width 35 height 35
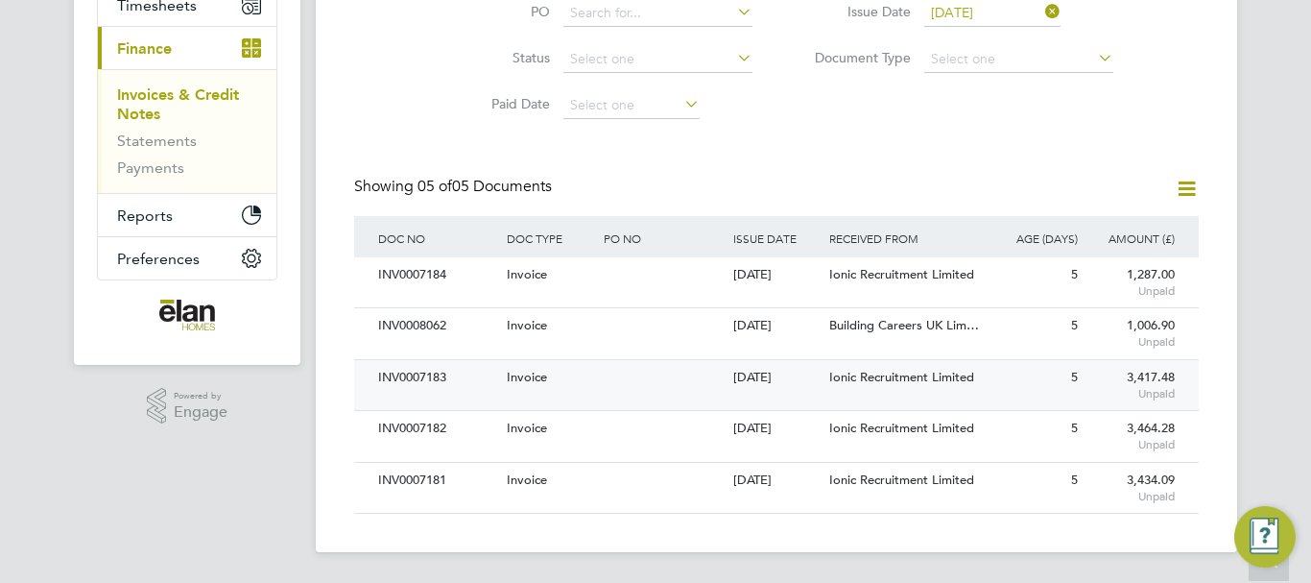
click at [810, 378] on div "[DATE]" at bounding box center [776, 378] width 97 height 36
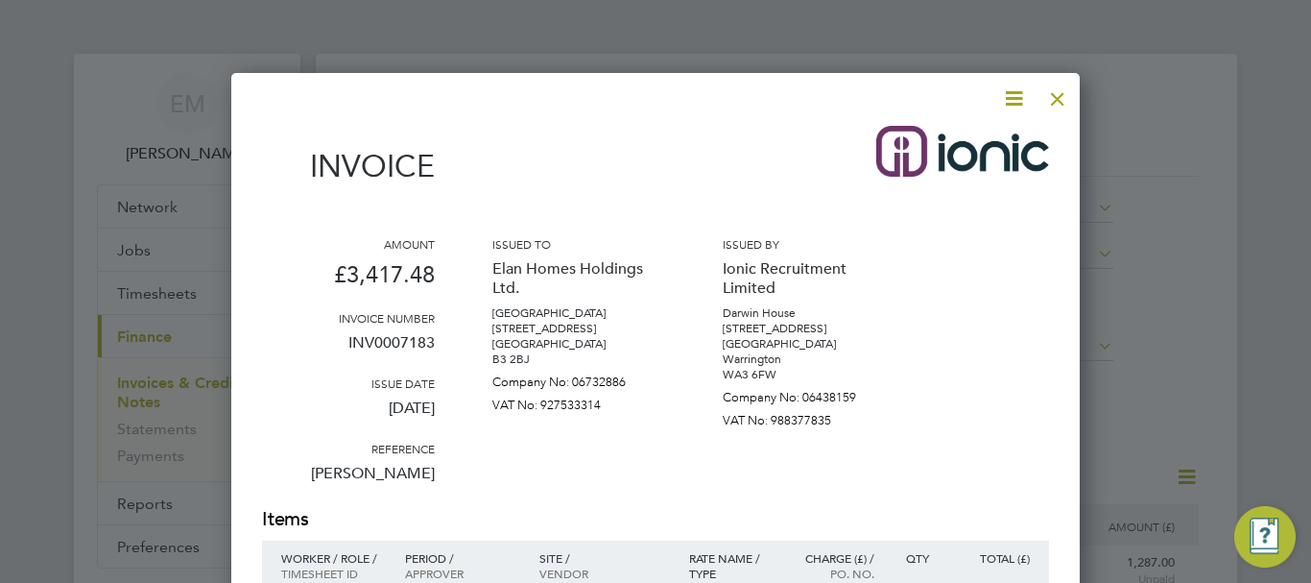
click at [1012, 93] on icon at bounding box center [1014, 98] width 24 height 24
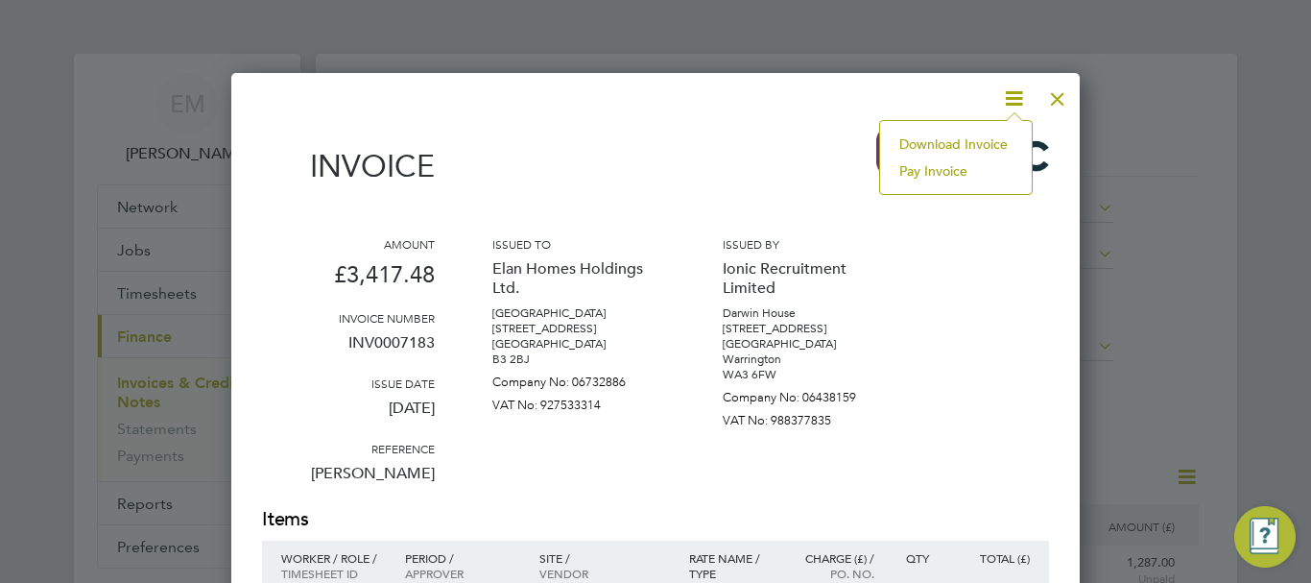
click at [974, 142] on li "Download Invoice" at bounding box center [956, 144] width 132 height 27
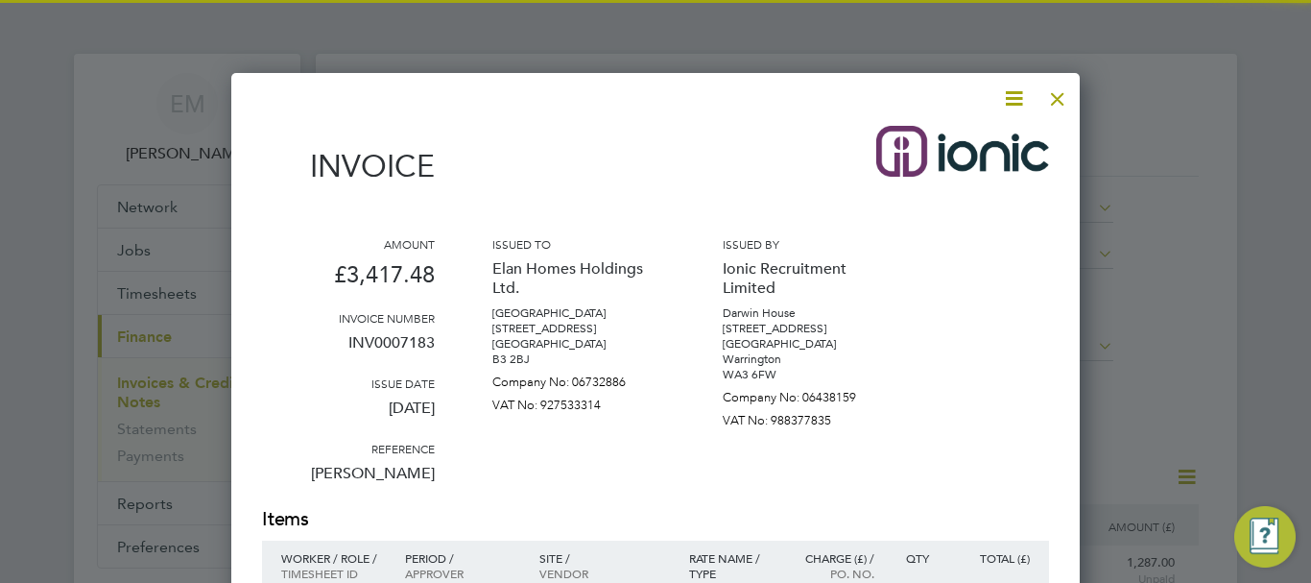
click at [1054, 99] on div at bounding box center [1057, 94] width 35 height 35
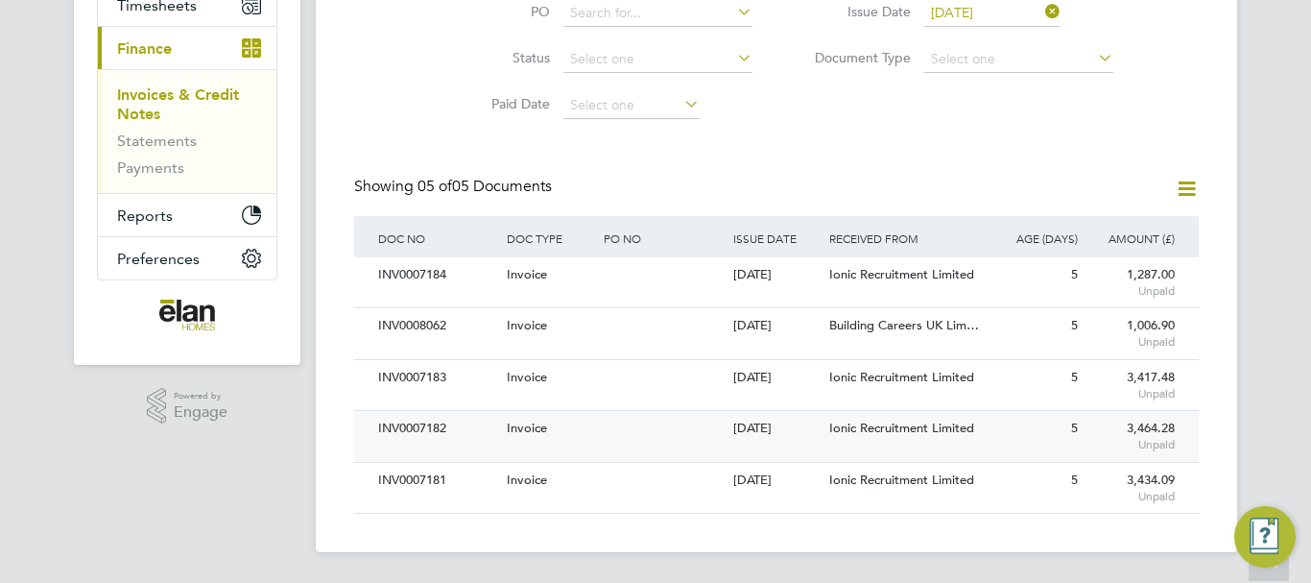
click at [865, 432] on span "Ionic Recruitment Limited" at bounding box center [901, 427] width 145 height 16
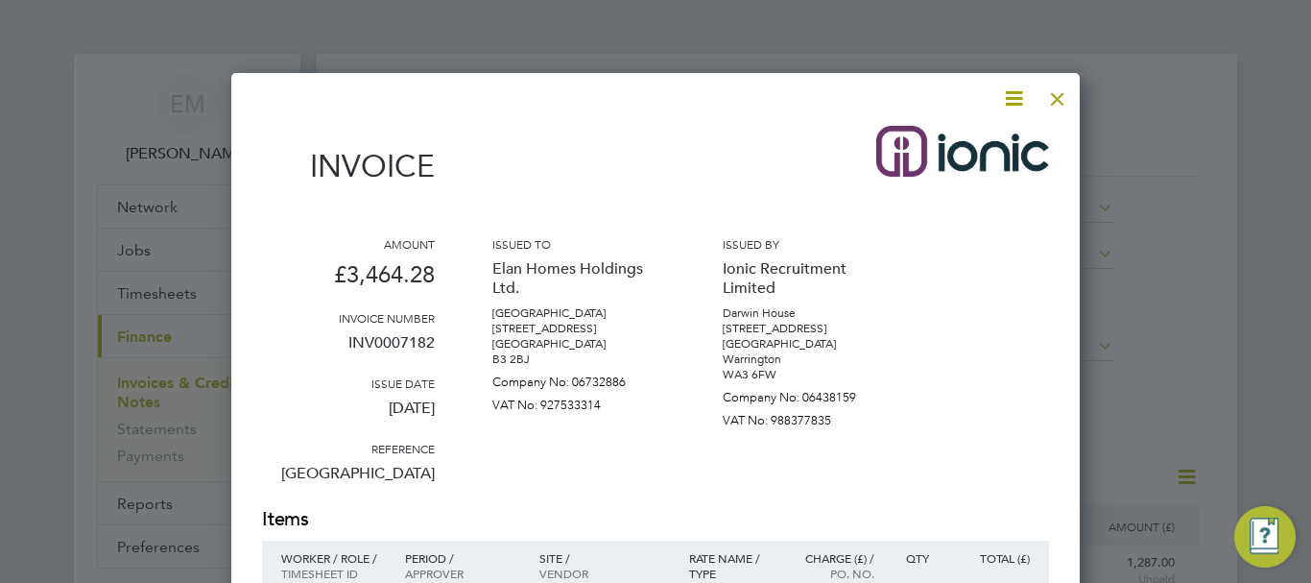
click at [1014, 98] on icon at bounding box center [1014, 98] width 24 height 24
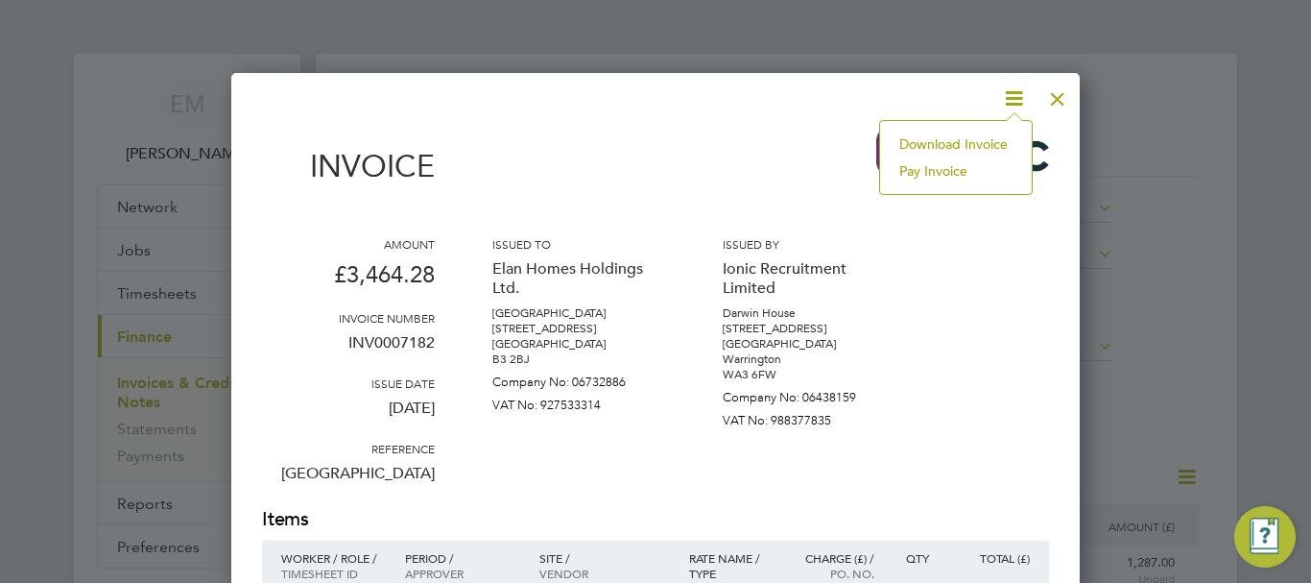
click at [992, 137] on li "Download Invoice" at bounding box center [956, 144] width 132 height 27
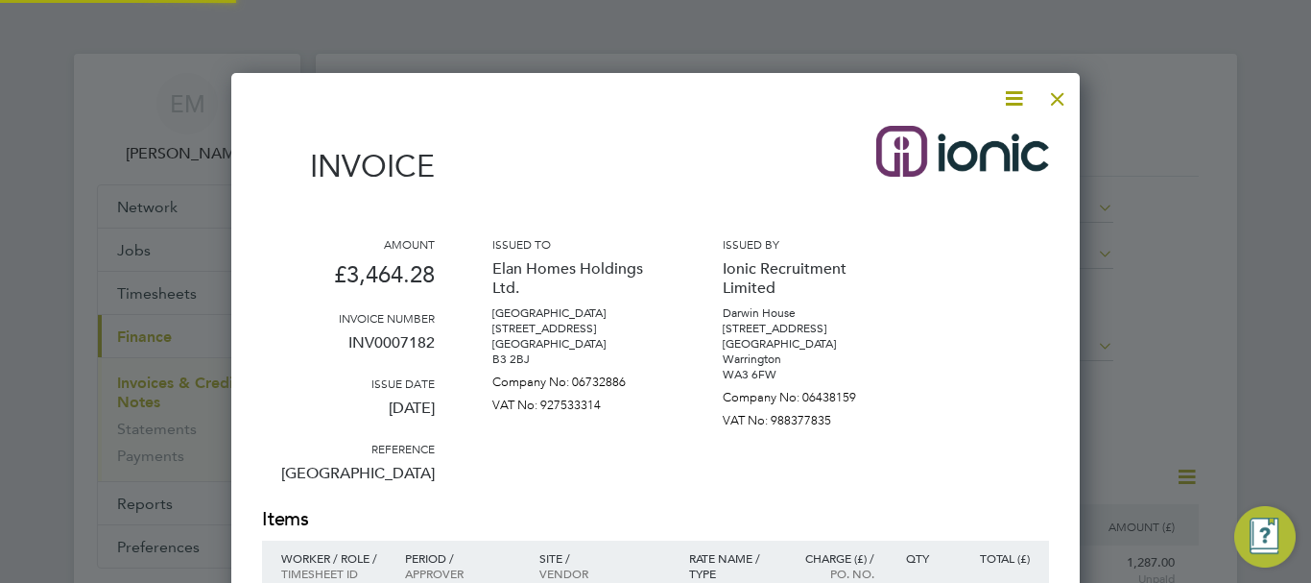
click at [1053, 97] on div at bounding box center [1057, 94] width 35 height 35
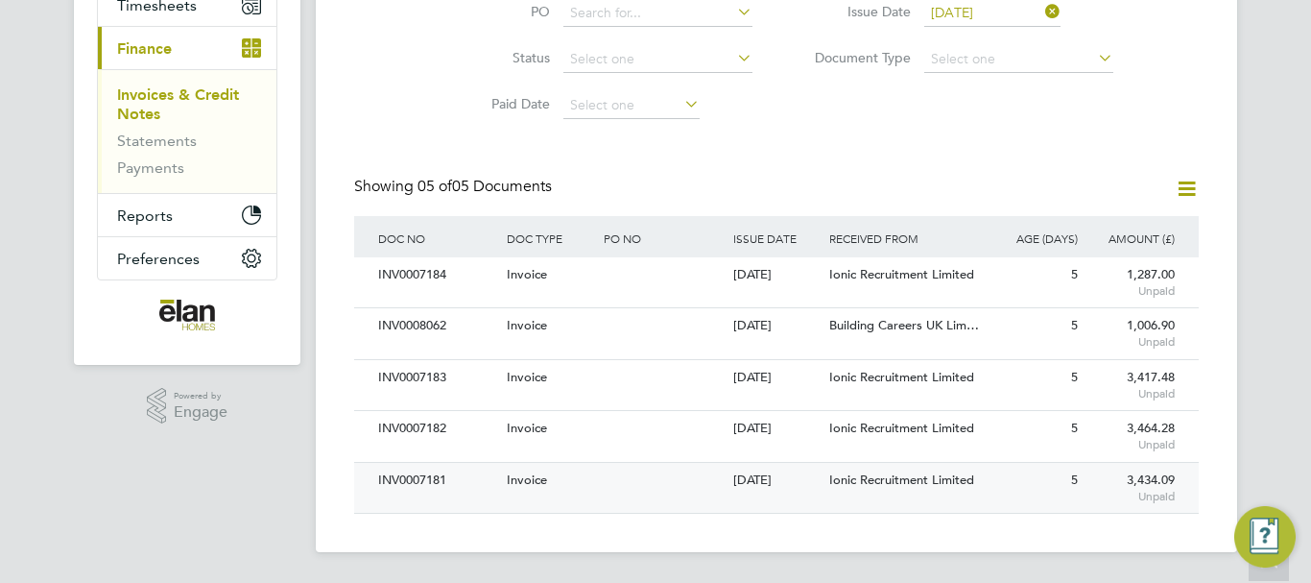
click at [828, 477] on div "Ionic Recruitment Limited" at bounding box center [904, 481] width 161 height 36
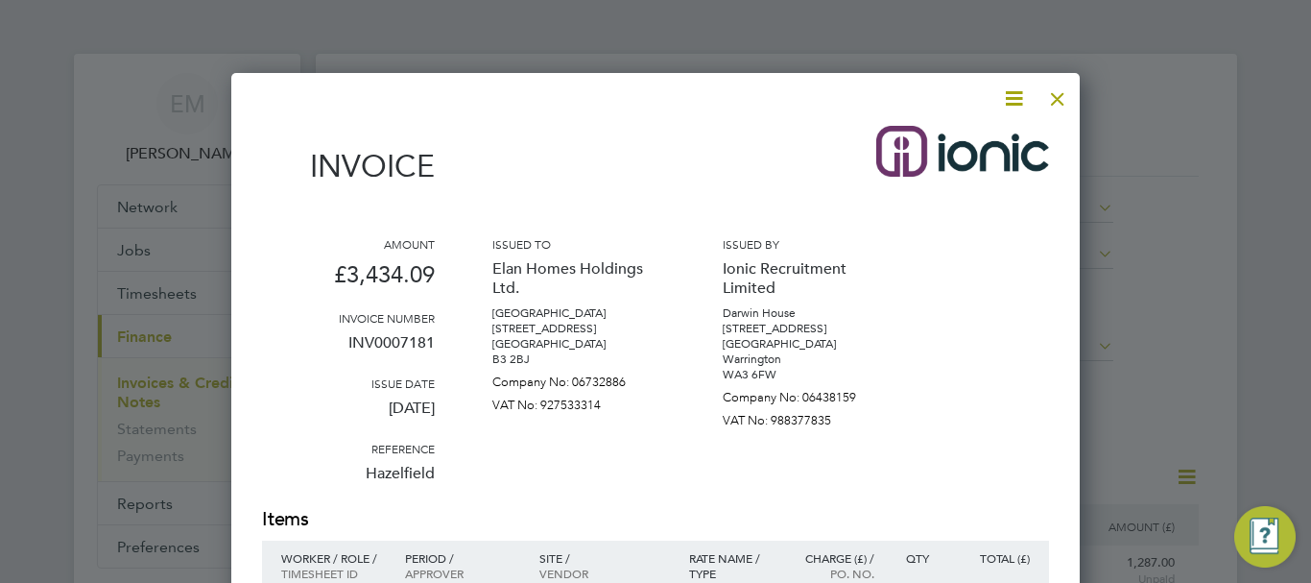
click at [1014, 94] on icon at bounding box center [1014, 98] width 24 height 24
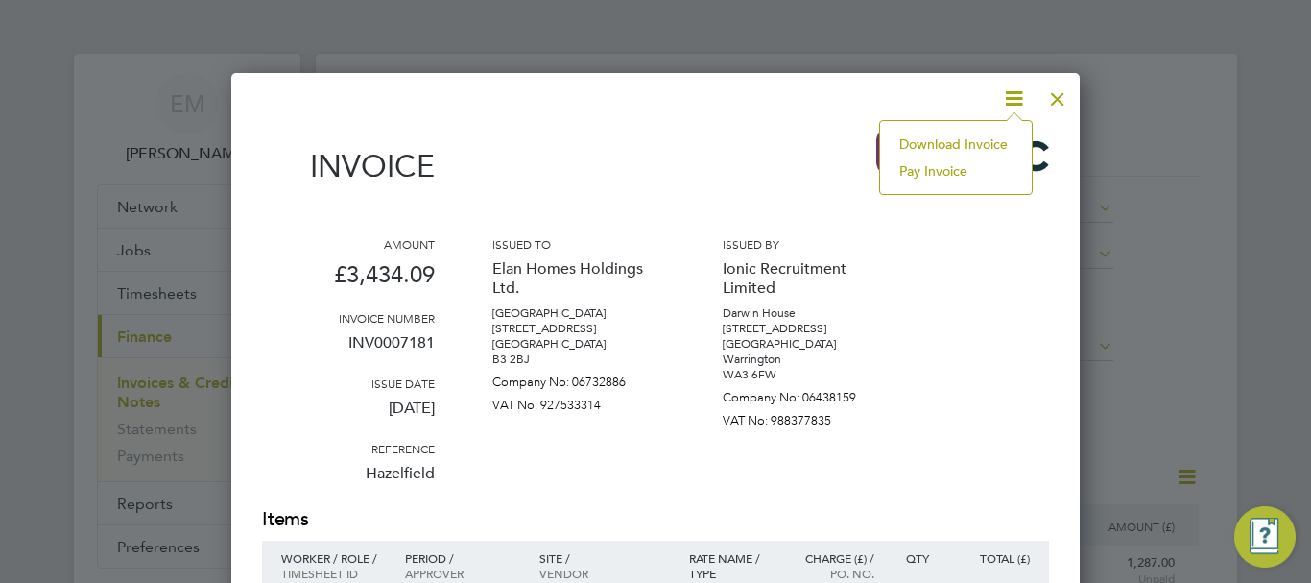
click at [987, 142] on li "Download Invoice" at bounding box center [956, 144] width 132 height 27
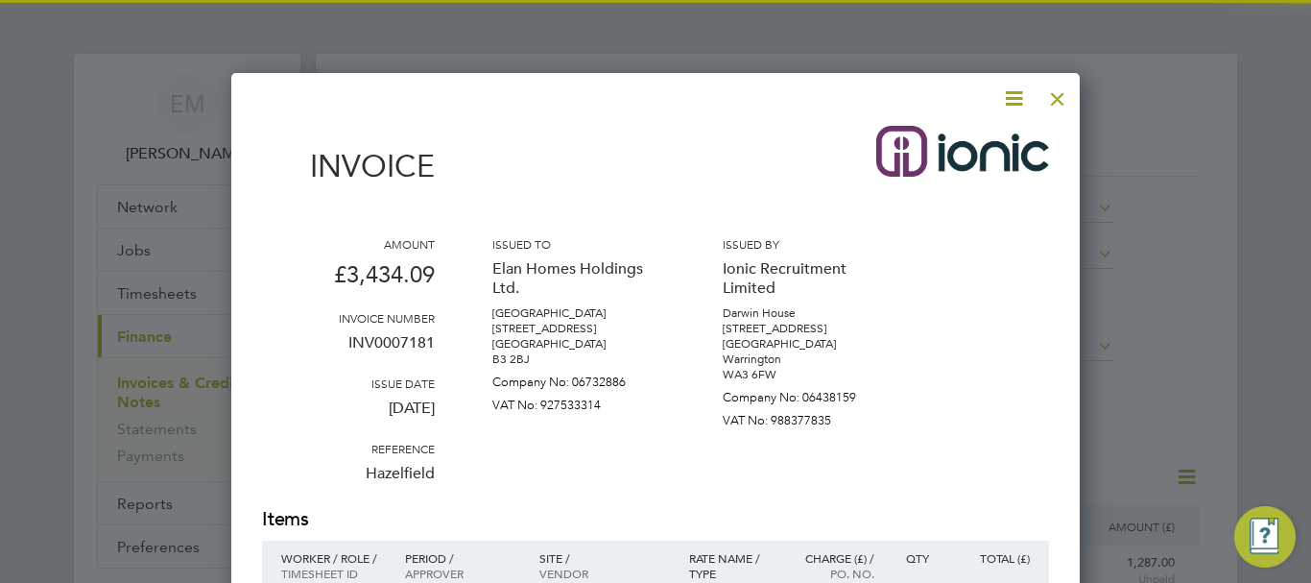
click at [1063, 98] on div at bounding box center [1057, 94] width 35 height 35
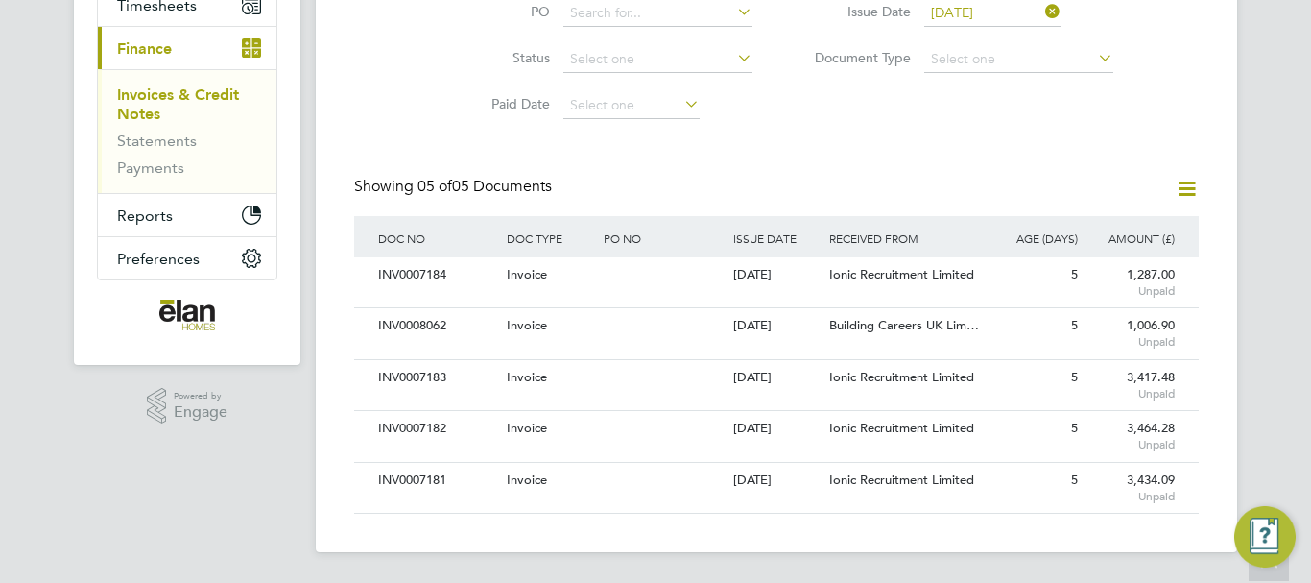
click at [999, 8] on input "[DATE]" at bounding box center [992, 13] width 136 height 27
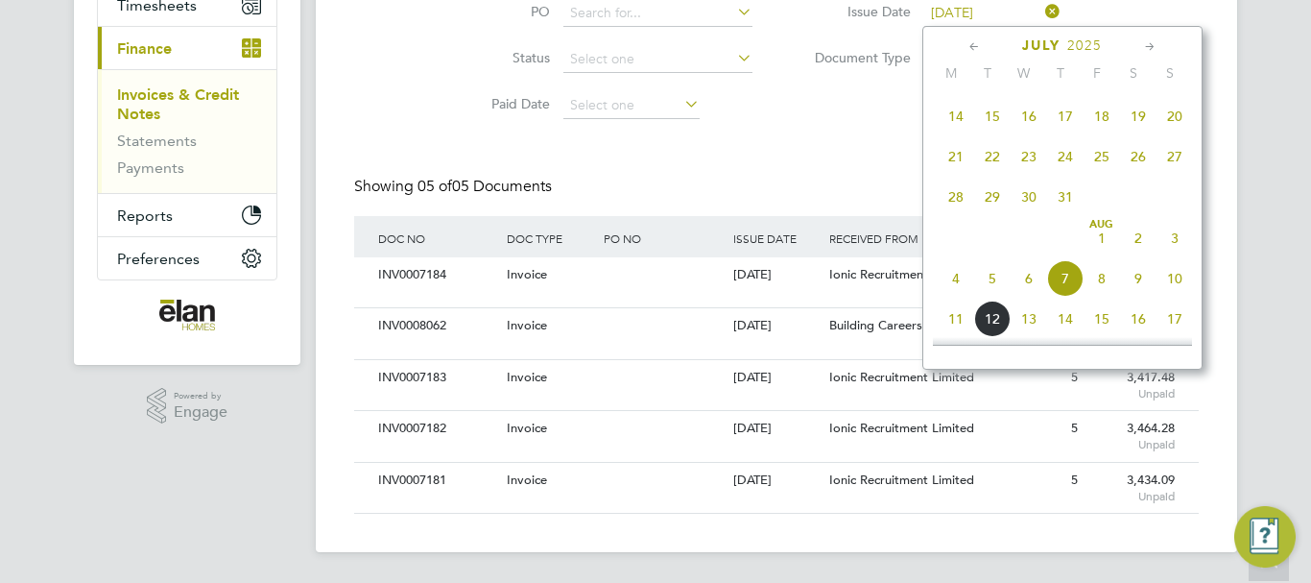
click at [1062, 204] on span "31" at bounding box center [1065, 197] width 36 height 36
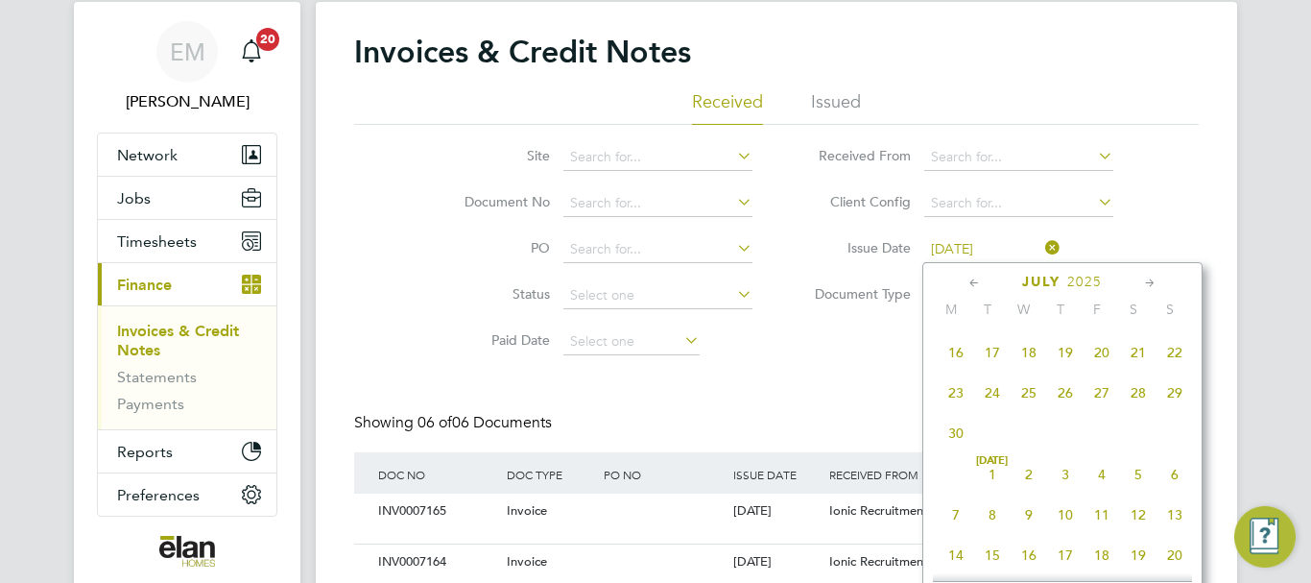
click at [978, 251] on input "[DATE]" at bounding box center [992, 249] width 136 height 27
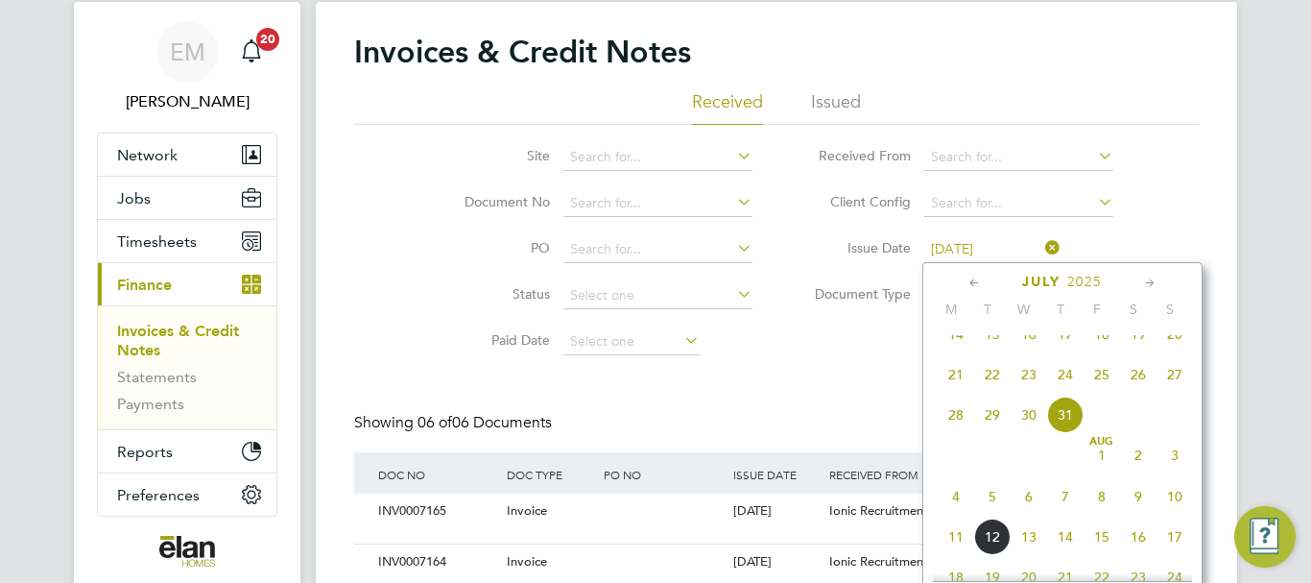
drag, startPoint x: 1064, startPoint y: 559, endPoint x: 1064, endPoint y: 525, distance: 33.6
click at [1064, 555] on span "14" at bounding box center [1065, 536] width 36 height 36
type input "[DATE]"
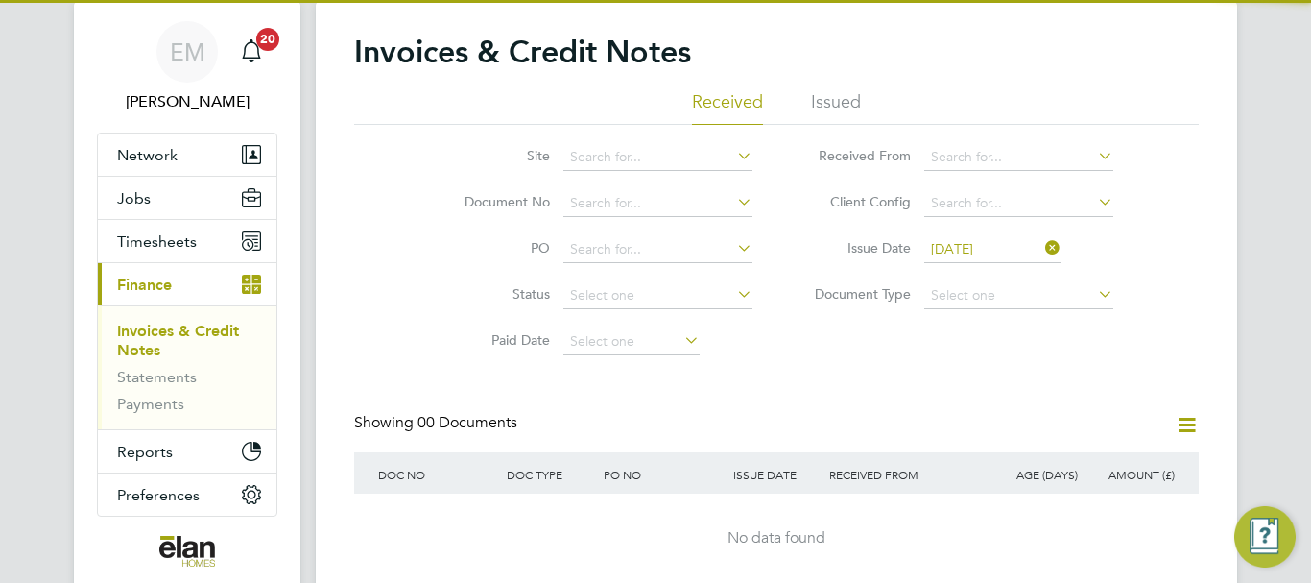
click at [823, 370] on div "Invoices & Credit Notes Received Issued Site Document No PO Status Paid Date Is…" at bounding box center [776, 308] width 845 height 551
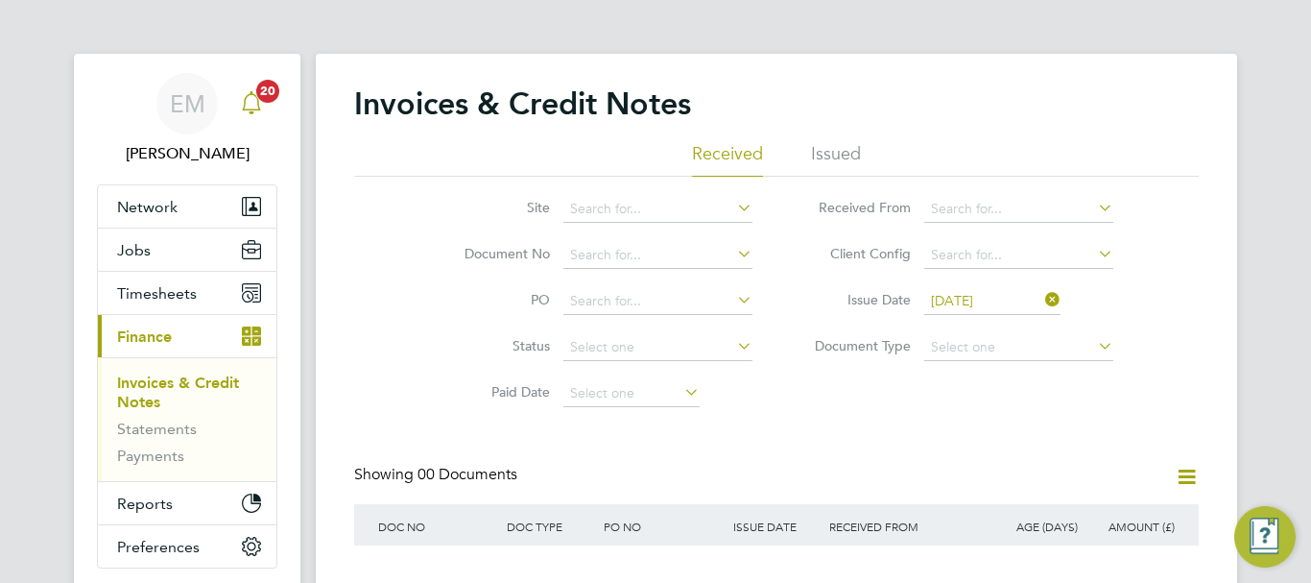
click at [186, 95] on span "EM" at bounding box center [188, 103] width 36 height 25
